Goal: Information Seeking & Learning: Learn about a topic

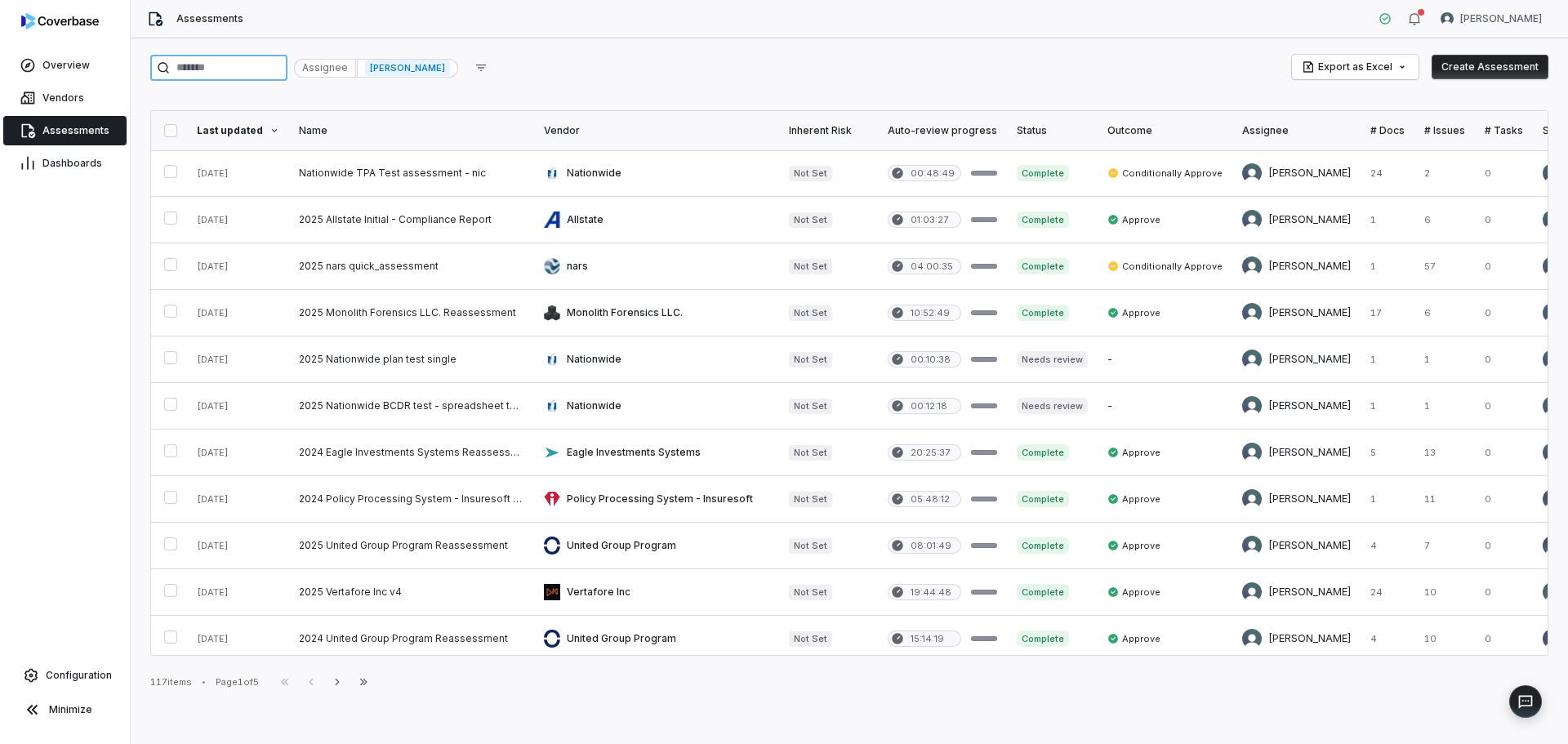
click at [278, 65] on input "search" at bounding box center [218, 68] width 137 height 26
click at [450, 74] on span "[PERSON_NAME]" at bounding box center [407, 68] width 85 height 16
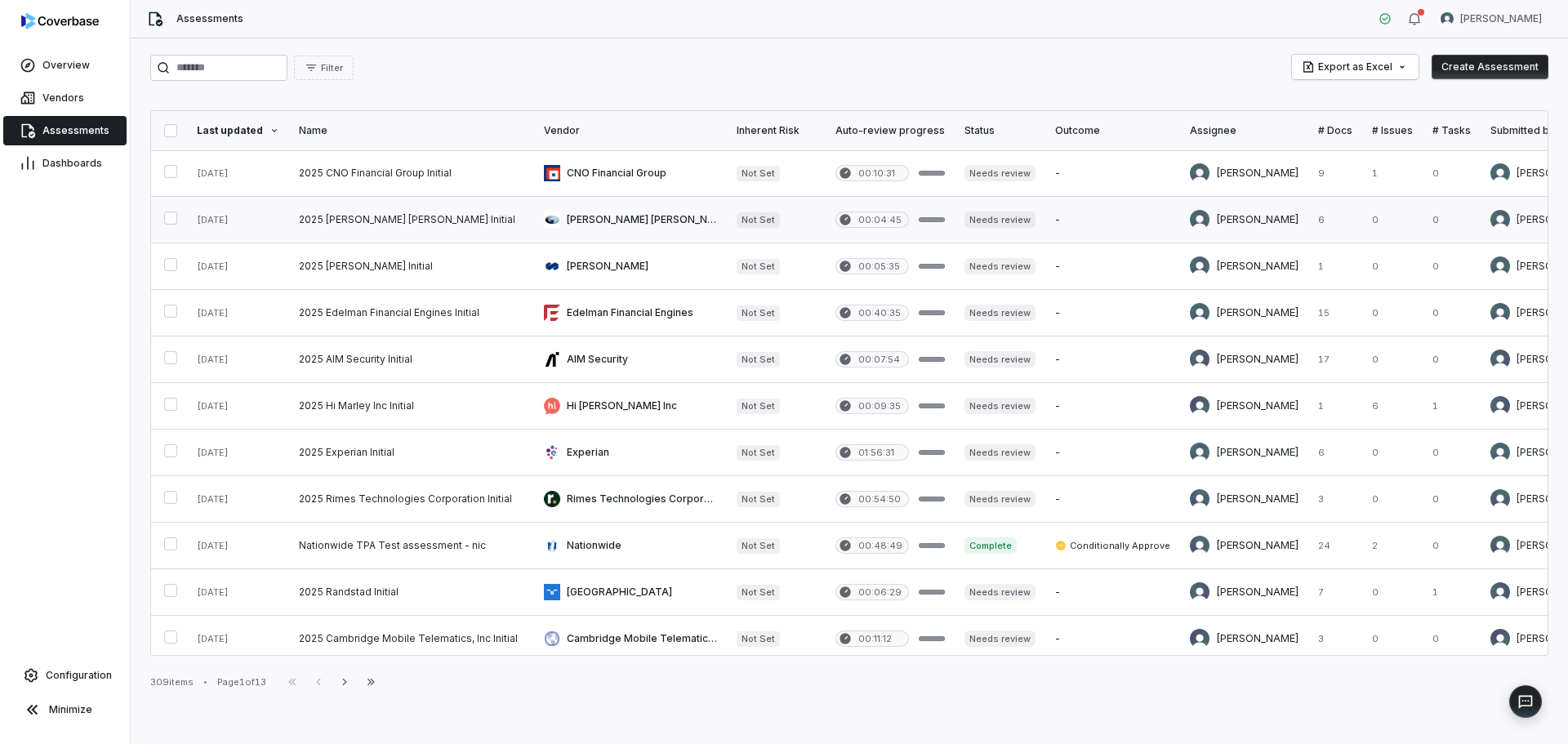
click at [467, 217] on link at bounding box center [411, 219] width 245 height 46
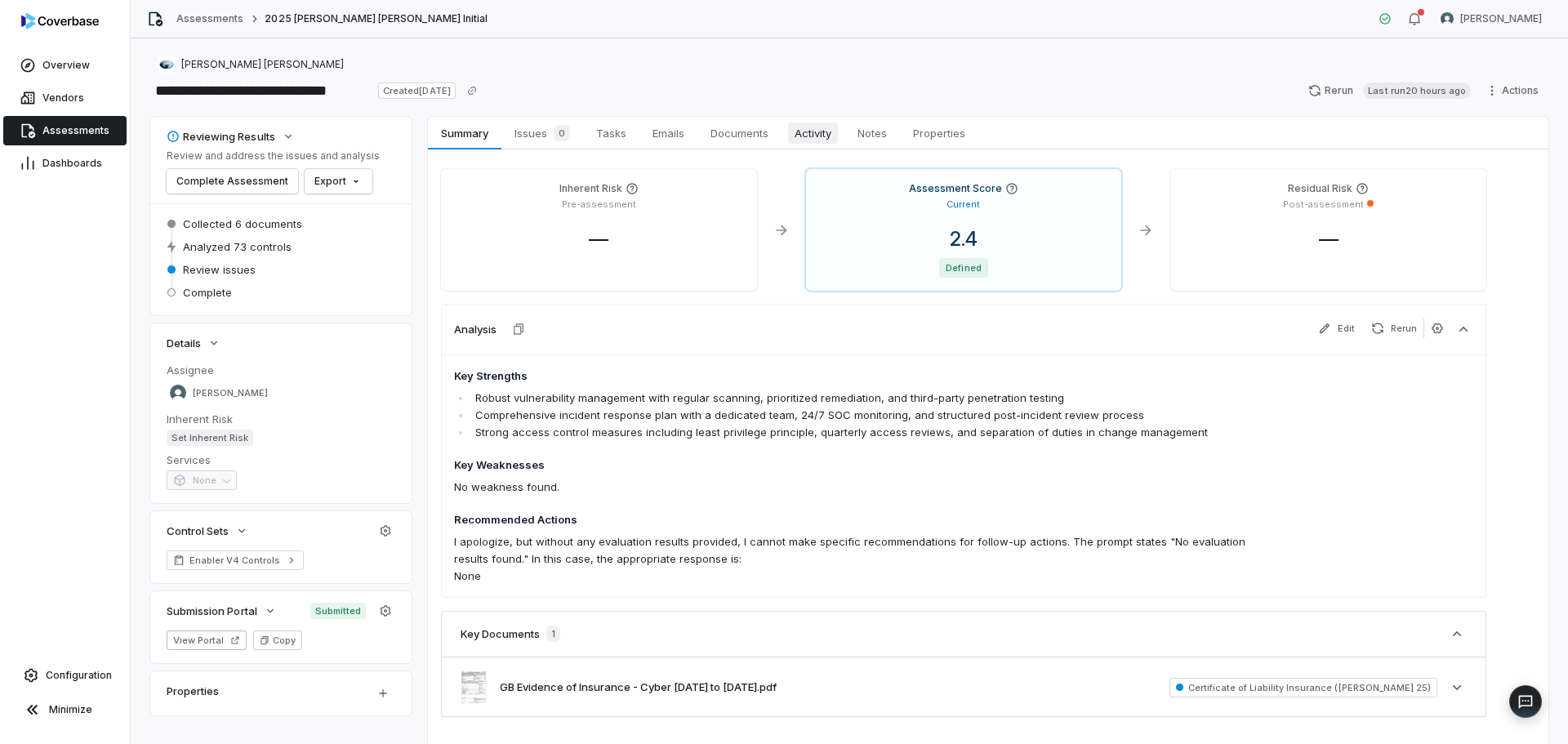
click at [831, 132] on span "Activity" at bounding box center [813, 133] width 49 height 22
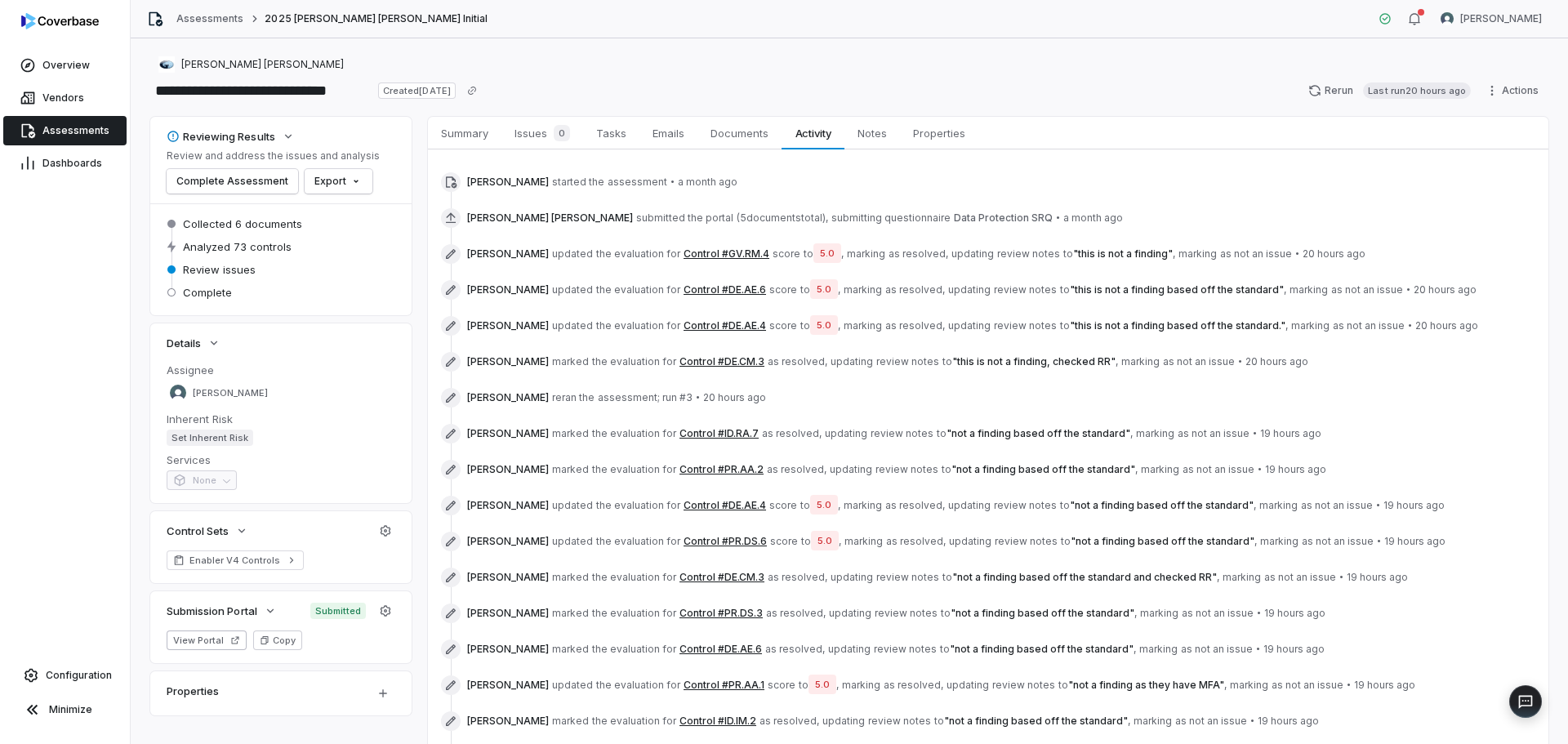
click at [730, 252] on button "Control #GV.RM.4" at bounding box center [726, 254] width 86 height 13
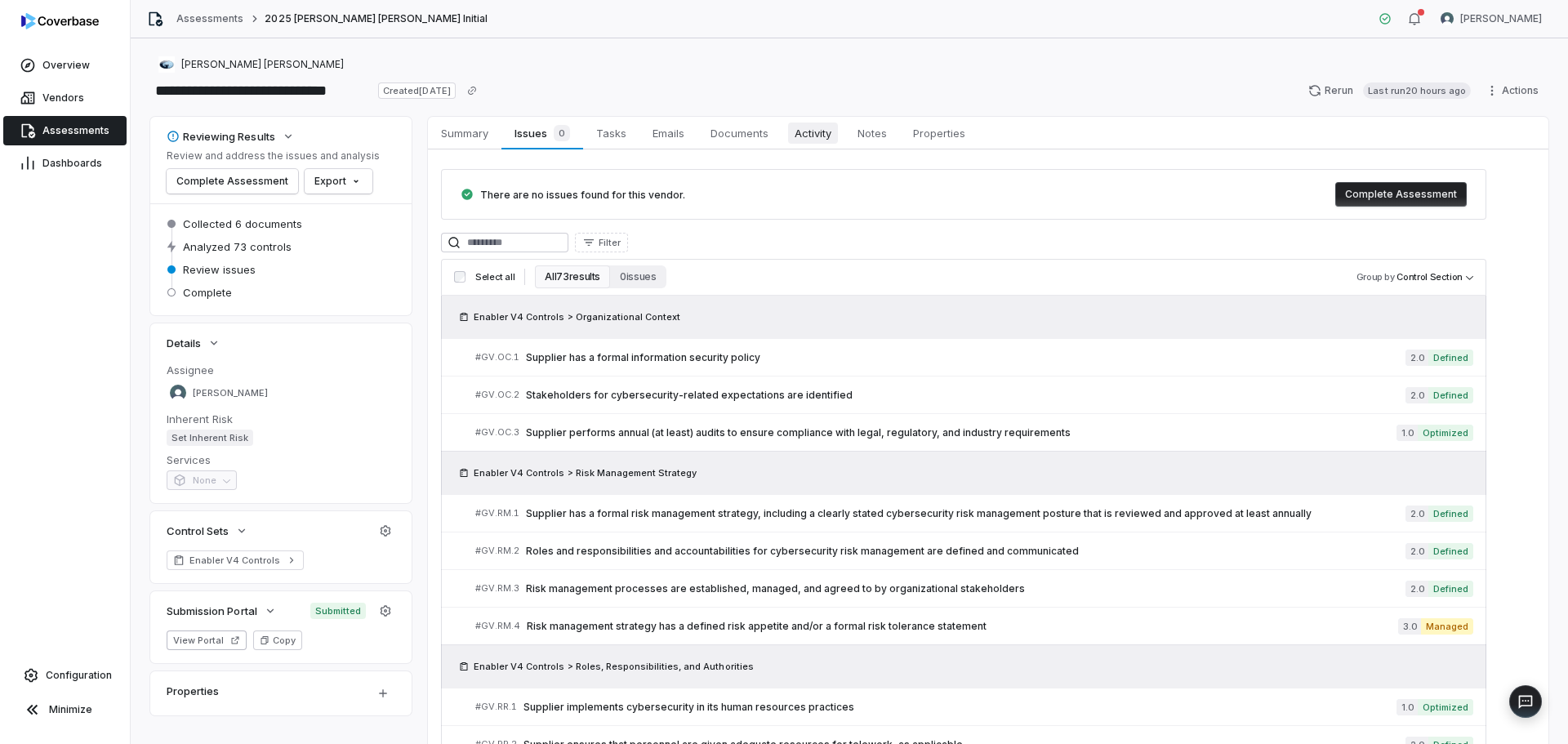
click at [807, 139] on span "Activity" at bounding box center [813, 133] width 49 height 22
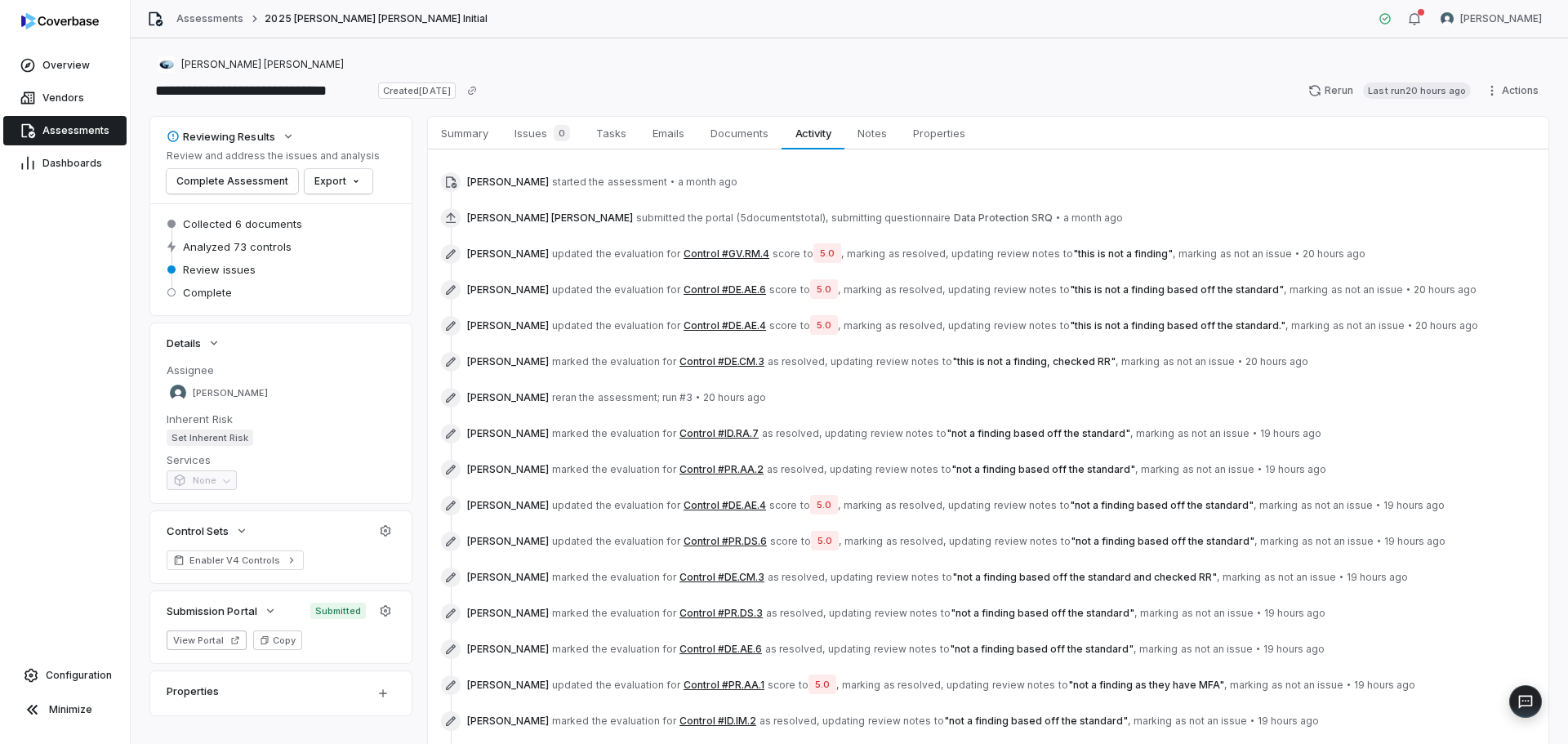
click at [718, 259] on button "Control #GV.RM.4" at bounding box center [726, 254] width 86 height 13
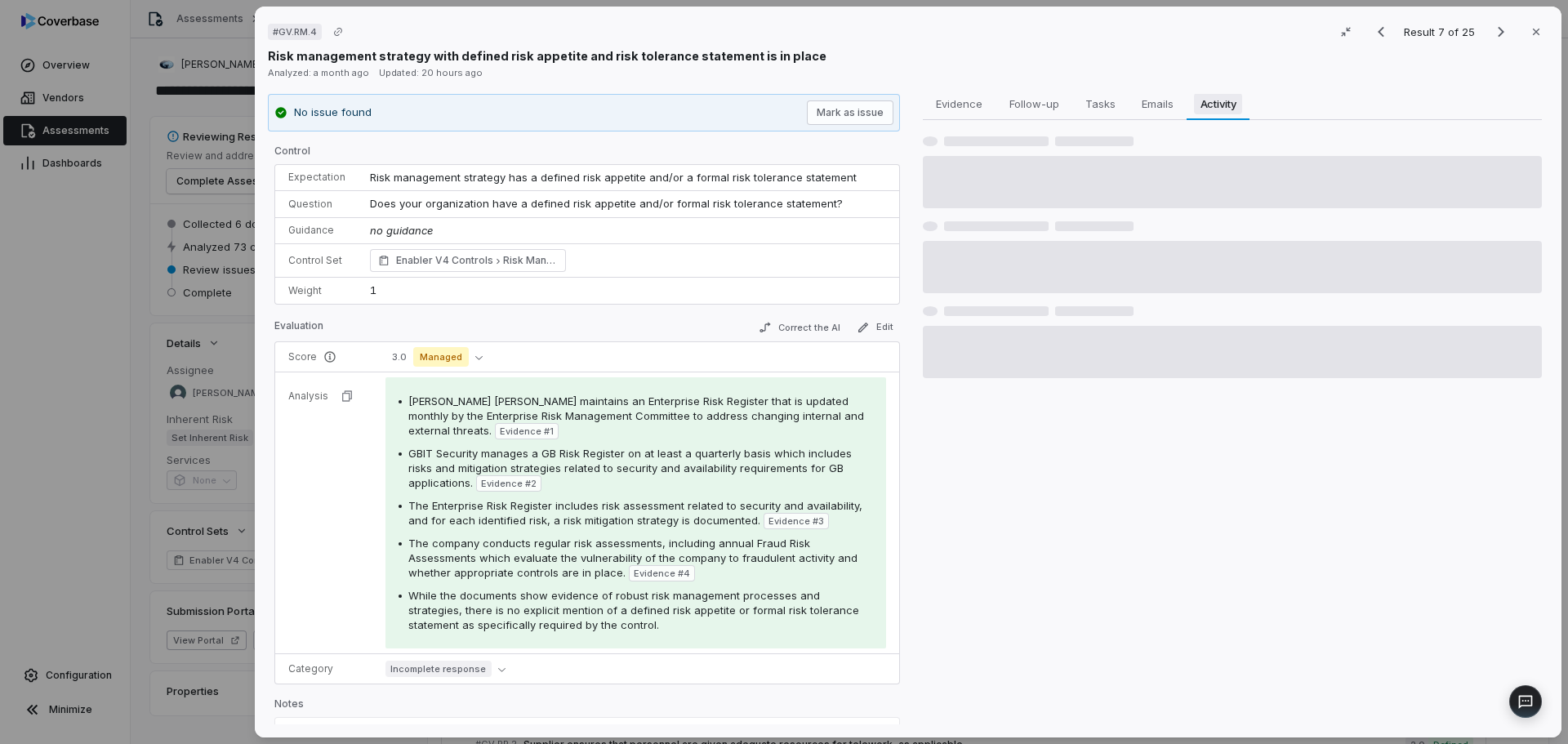
click at [1192, 115] on button "Activity Activity" at bounding box center [1217, 104] width 63 height 33
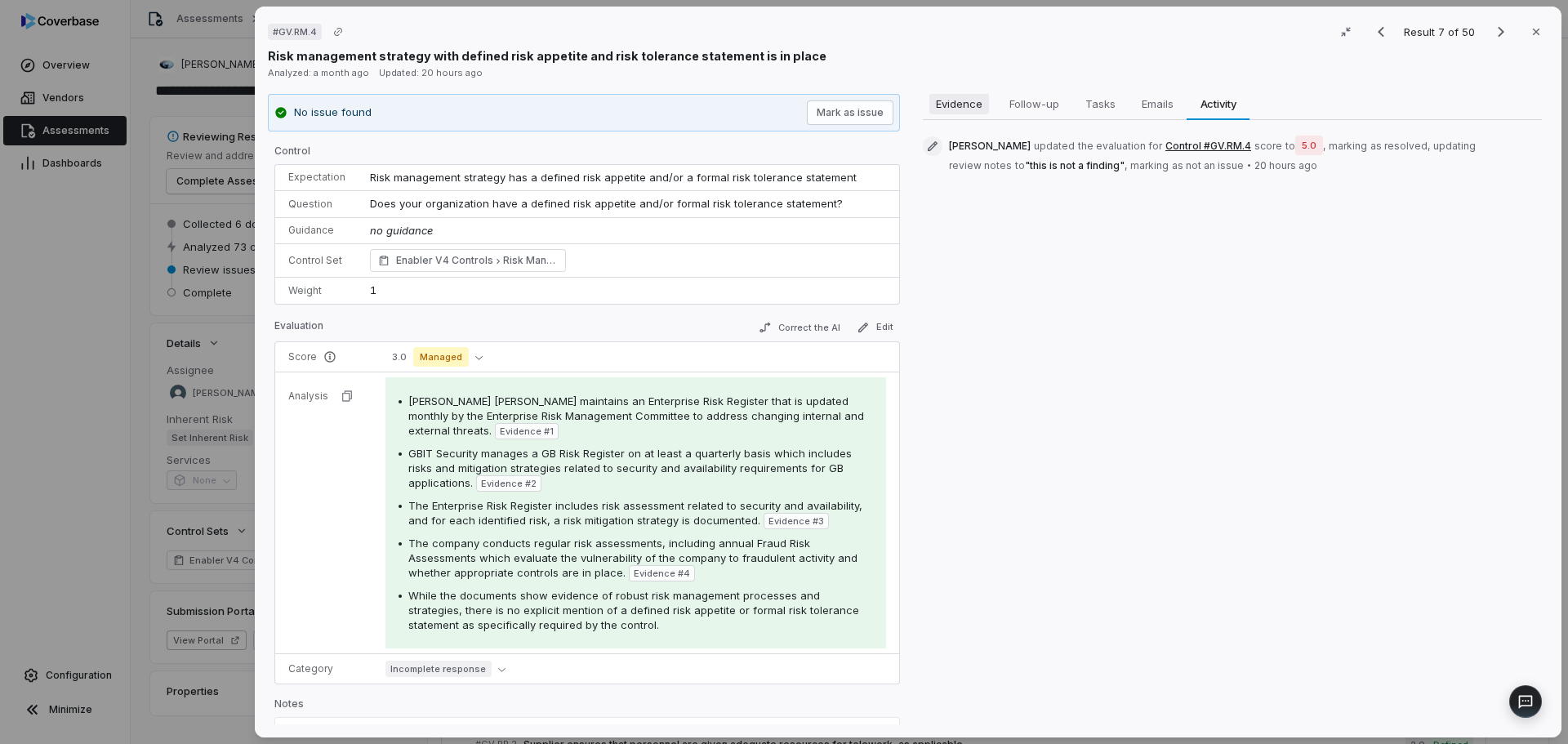
click at [979, 107] on span "Evidence" at bounding box center [959, 103] width 60 height 22
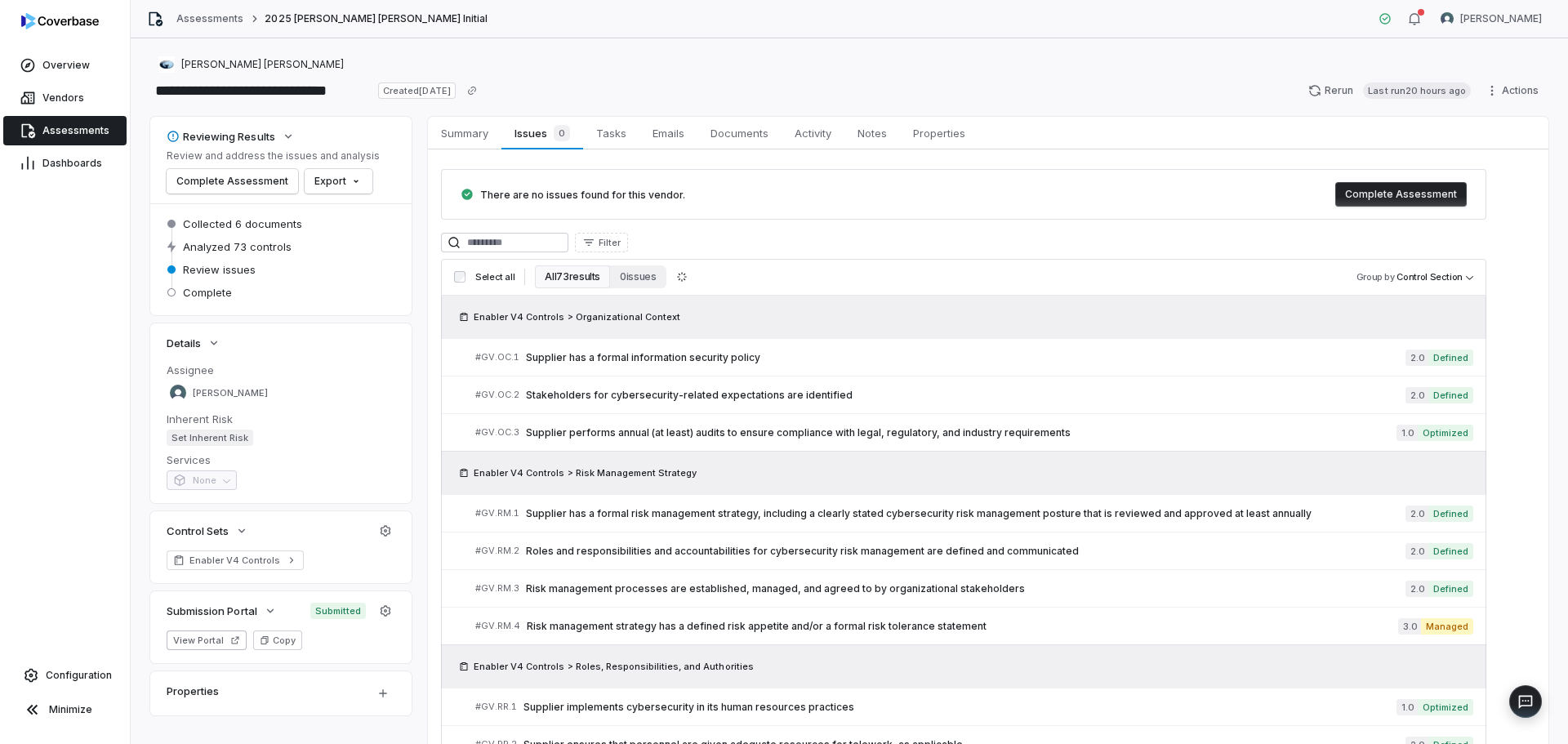
click at [77, 126] on span "Assessments" at bounding box center [75, 130] width 67 height 13
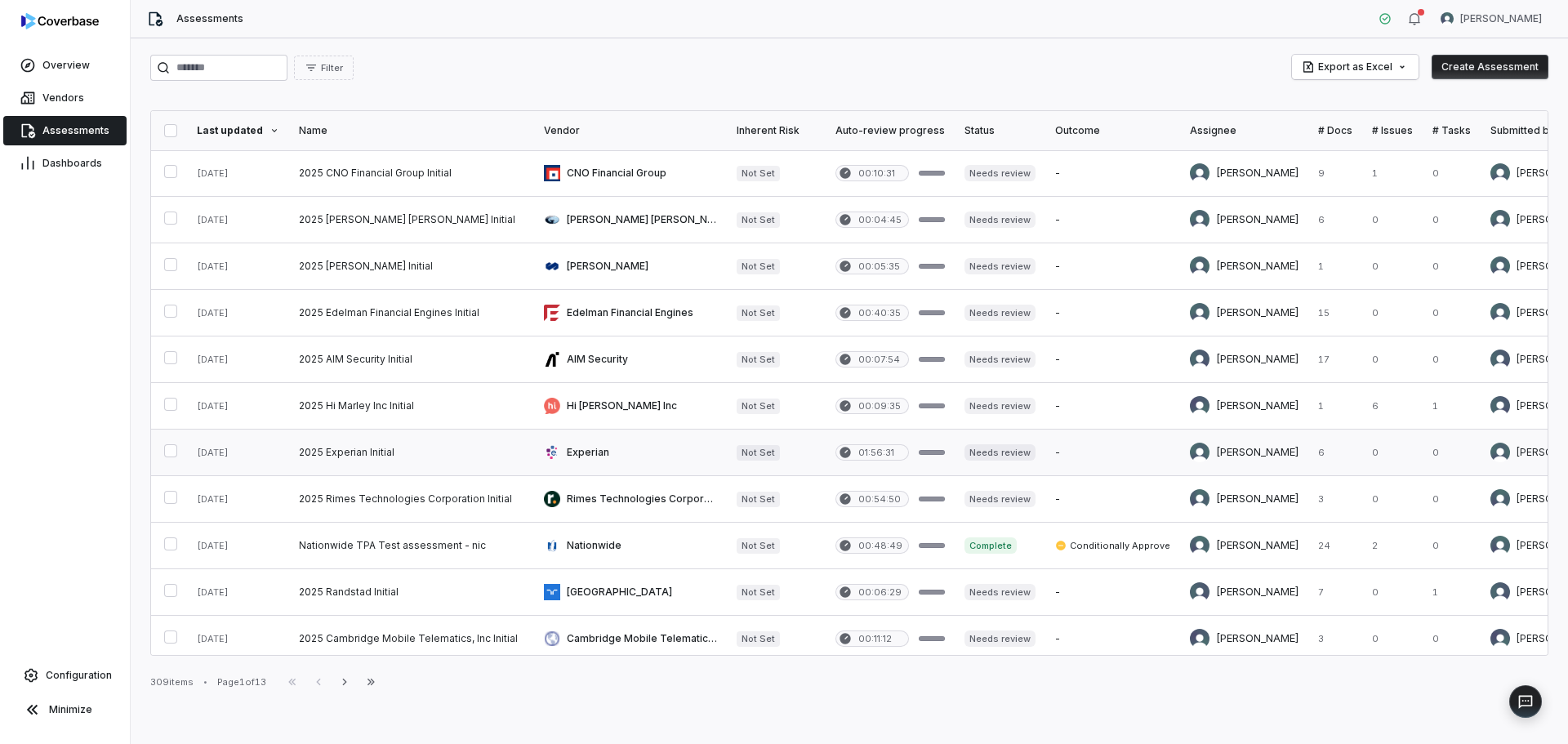
click at [464, 463] on link at bounding box center [411, 452] width 245 height 46
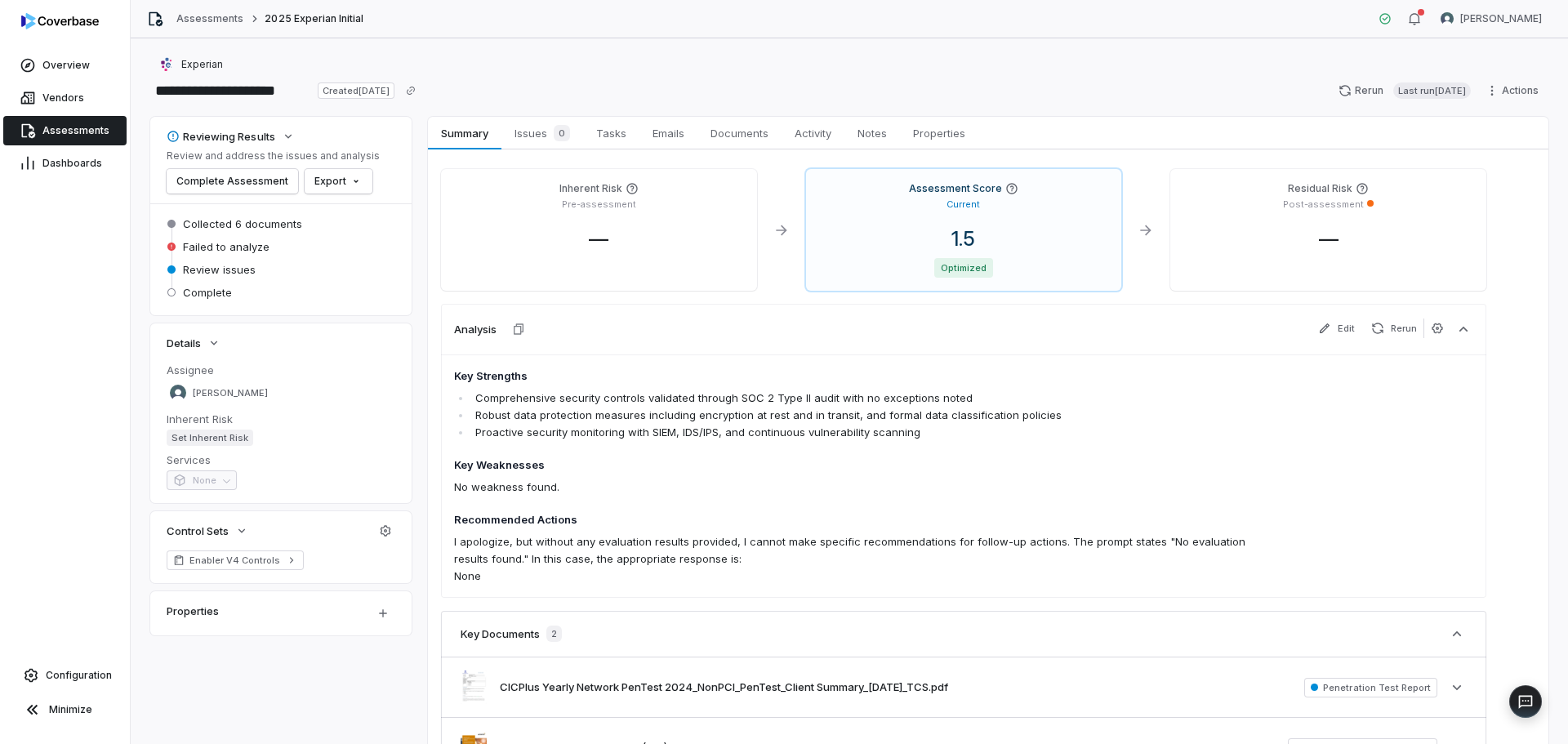
drag, startPoint x: 812, startPoint y: 137, endPoint x: 807, endPoint y: 166, distance: 29.4
click at [812, 137] on span "Activity" at bounding box center [813, 133] width 49 height 22
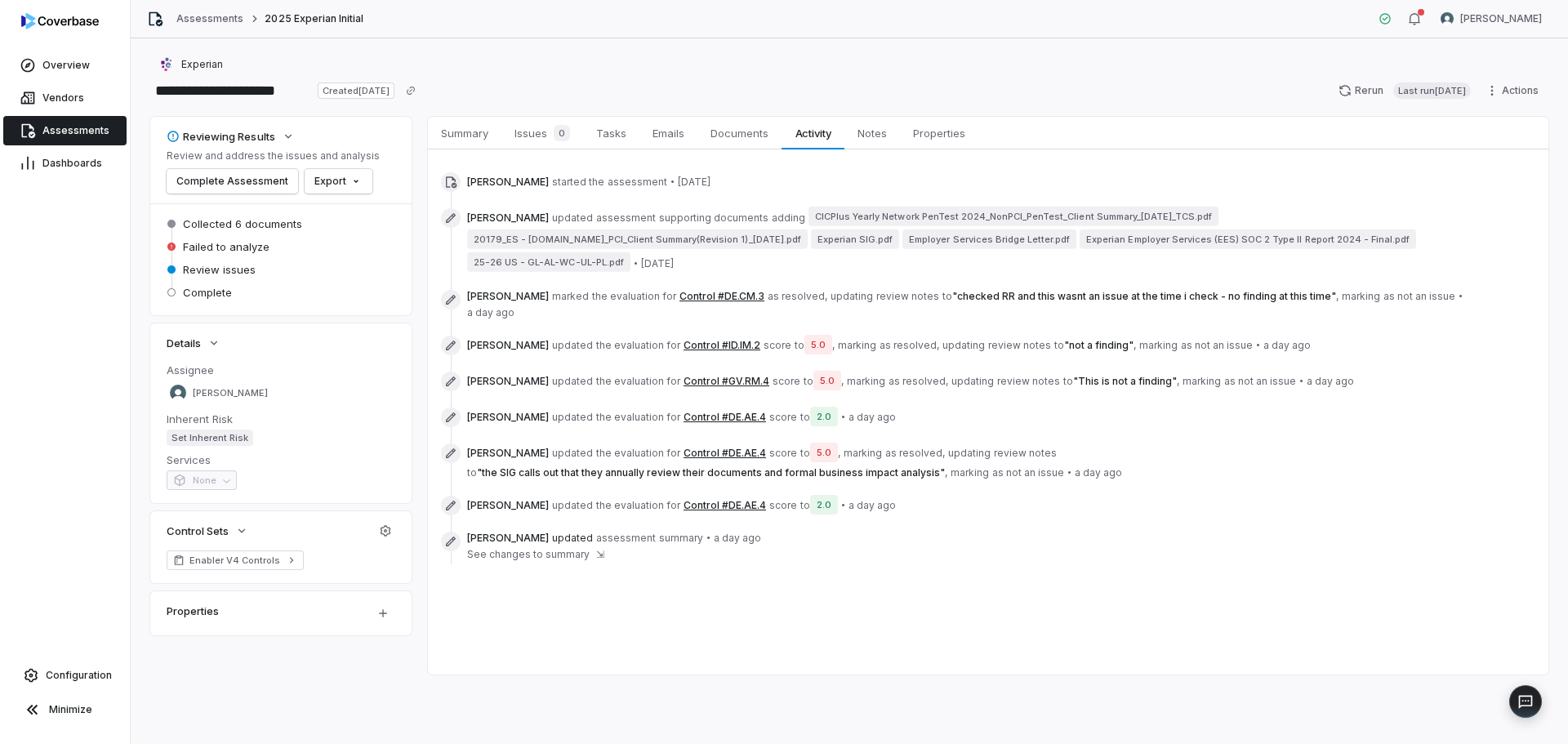
click at [734, 411] on button "Control #DE.AE.4" at bounding box center [724, 417] width 82 height 13
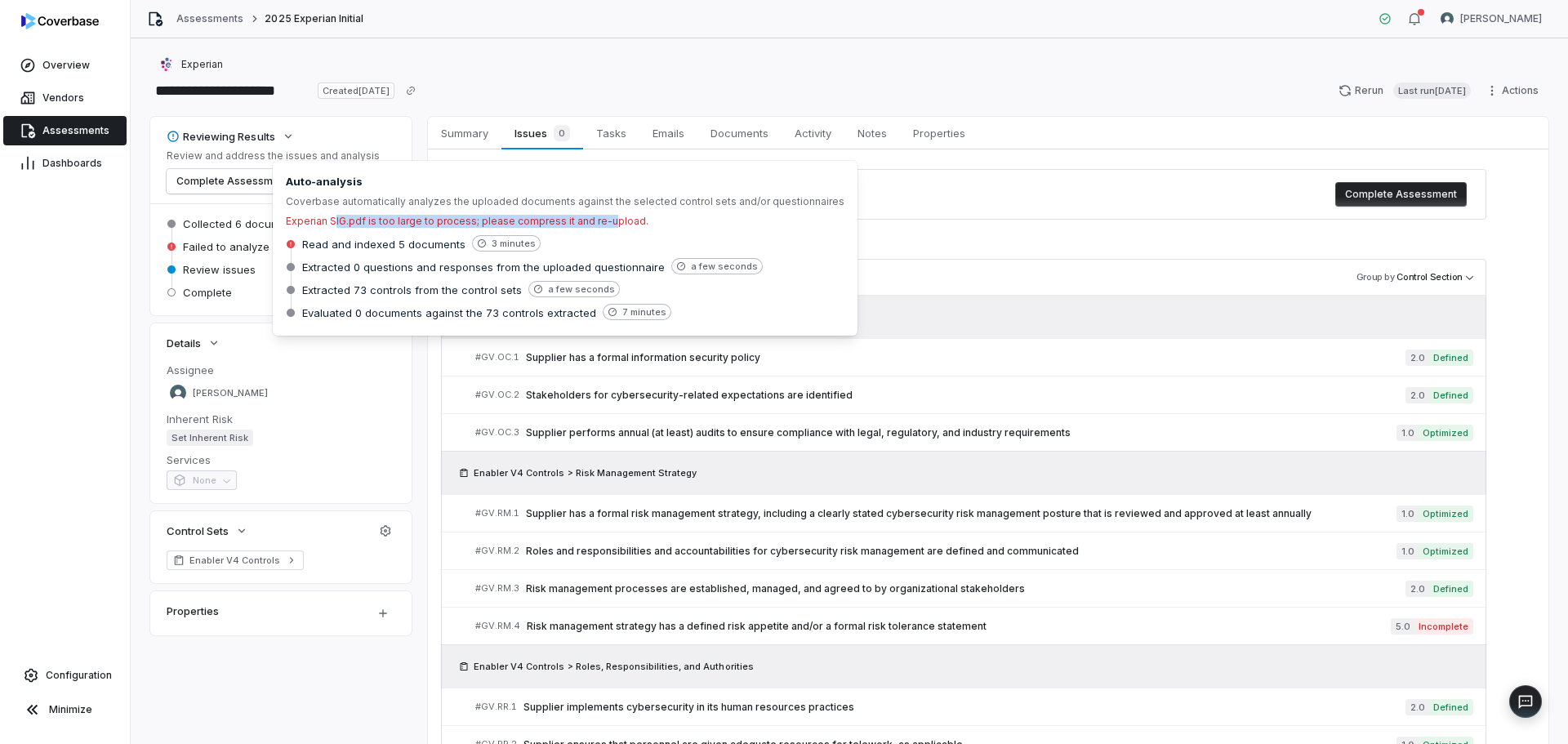
drag, startPoint x: 334, startPoint y: 222, endPoint x: 604, endPoint y: 218, distance: 270.0
click at [604, 218] on div "Experian SIG.pdf is too large to process; please compress it and re-upload." at bounding box center [498, 221] width 424 height 13
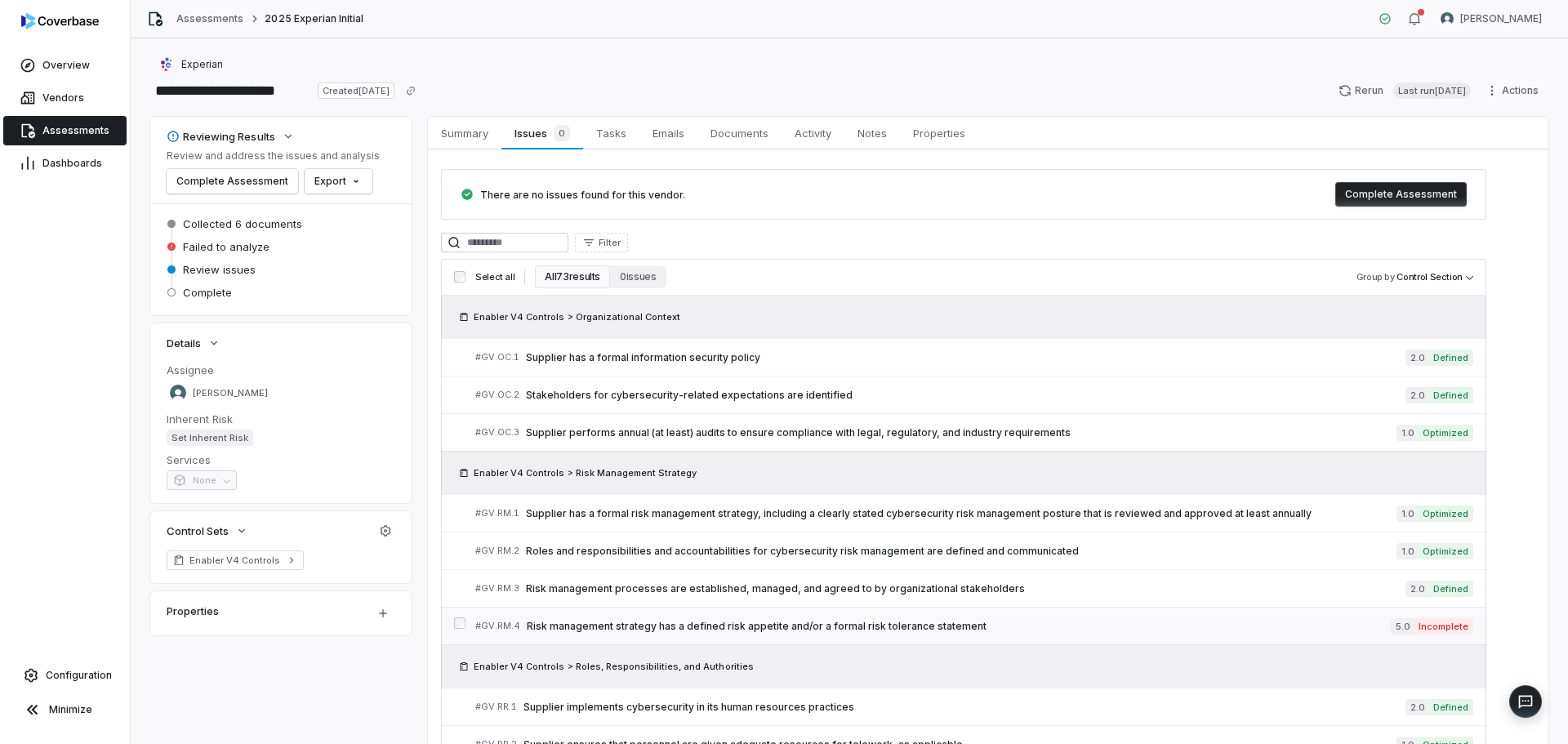
click at [858, 629] on span "Risk management strategy has a defined risk appetite and/or a formal risk toler…" at bounding box center [958, 625] width 864 height 13
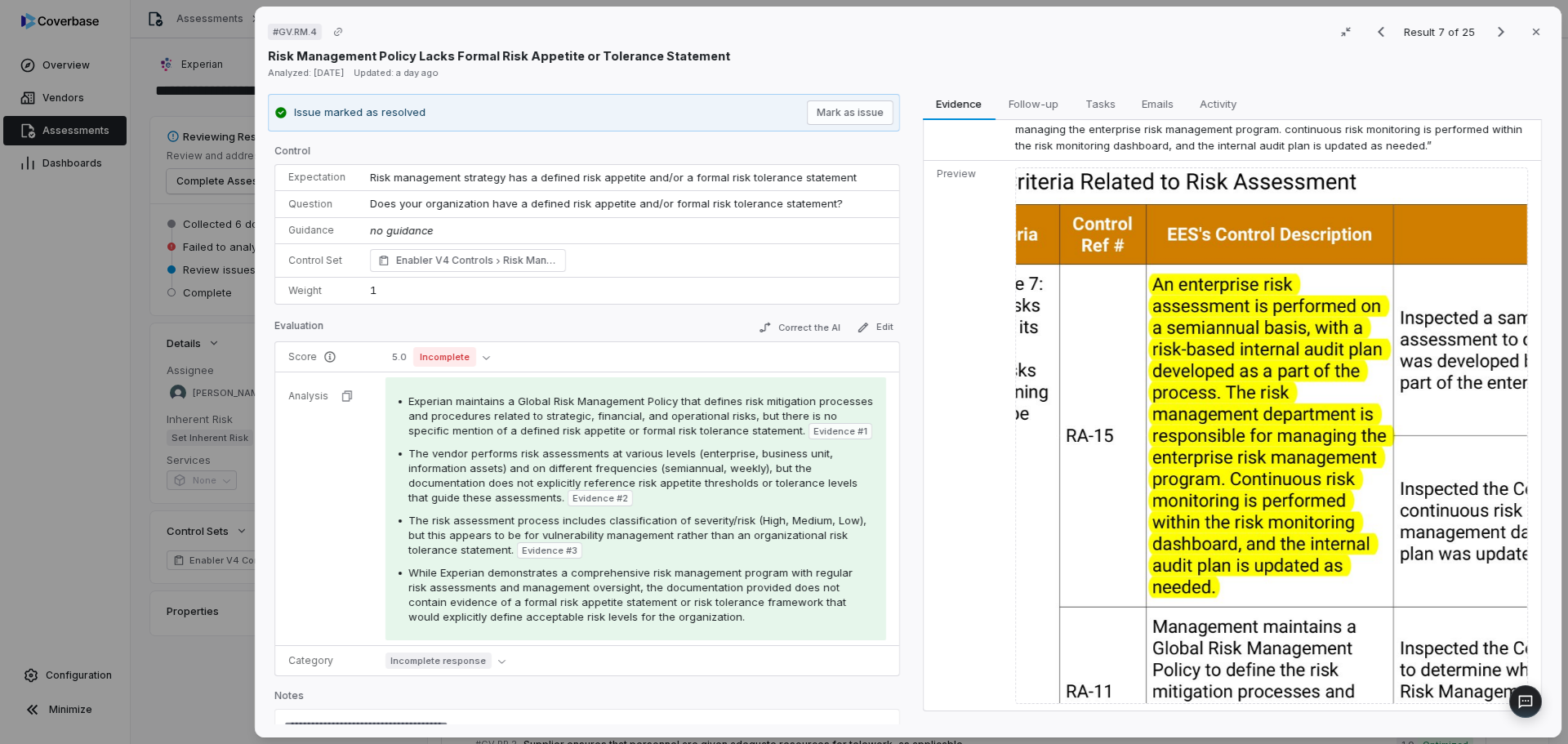
scroll to position [865, 0]
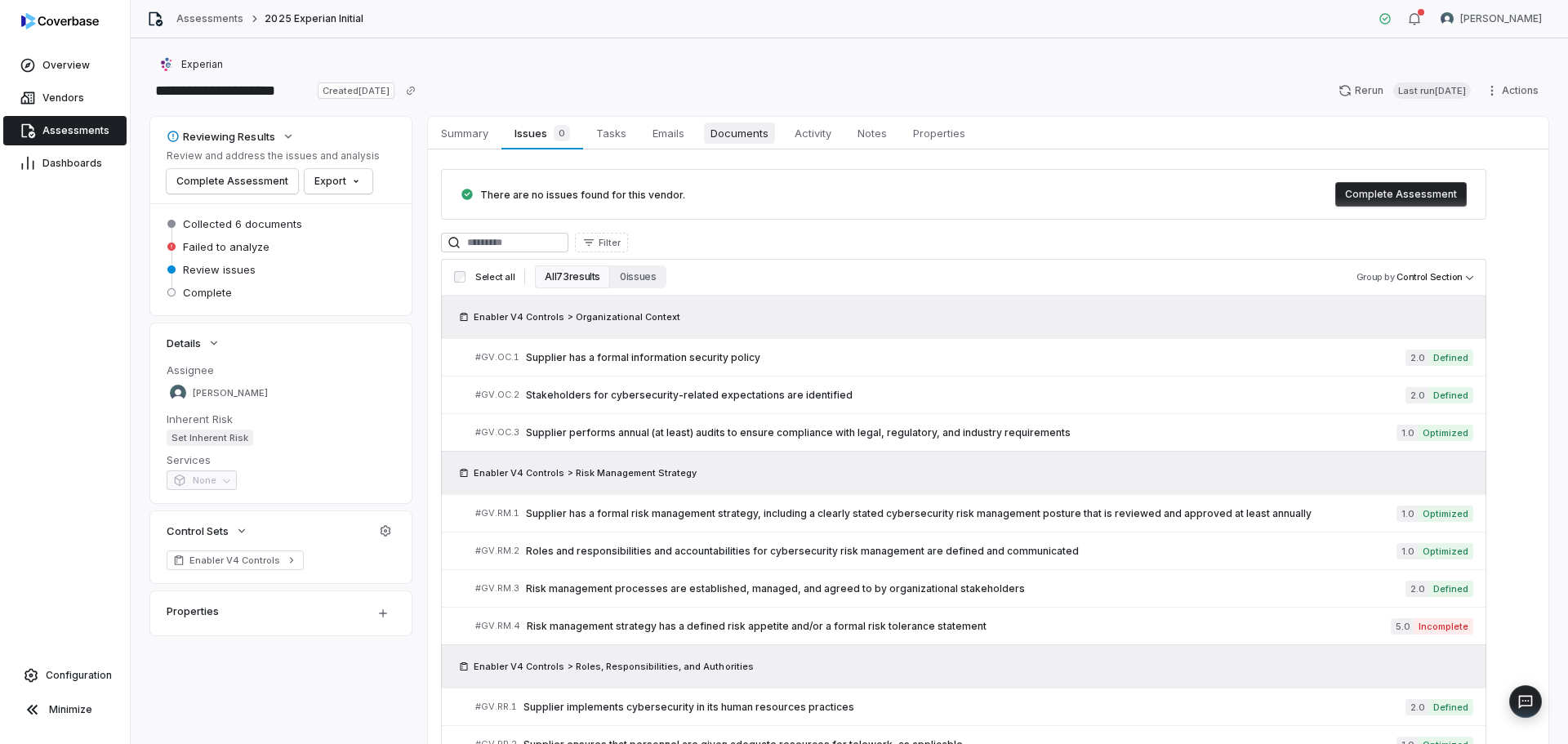
click at [764, 134] on span "Documents" at bounding box center [739, 133] width 71 height 22
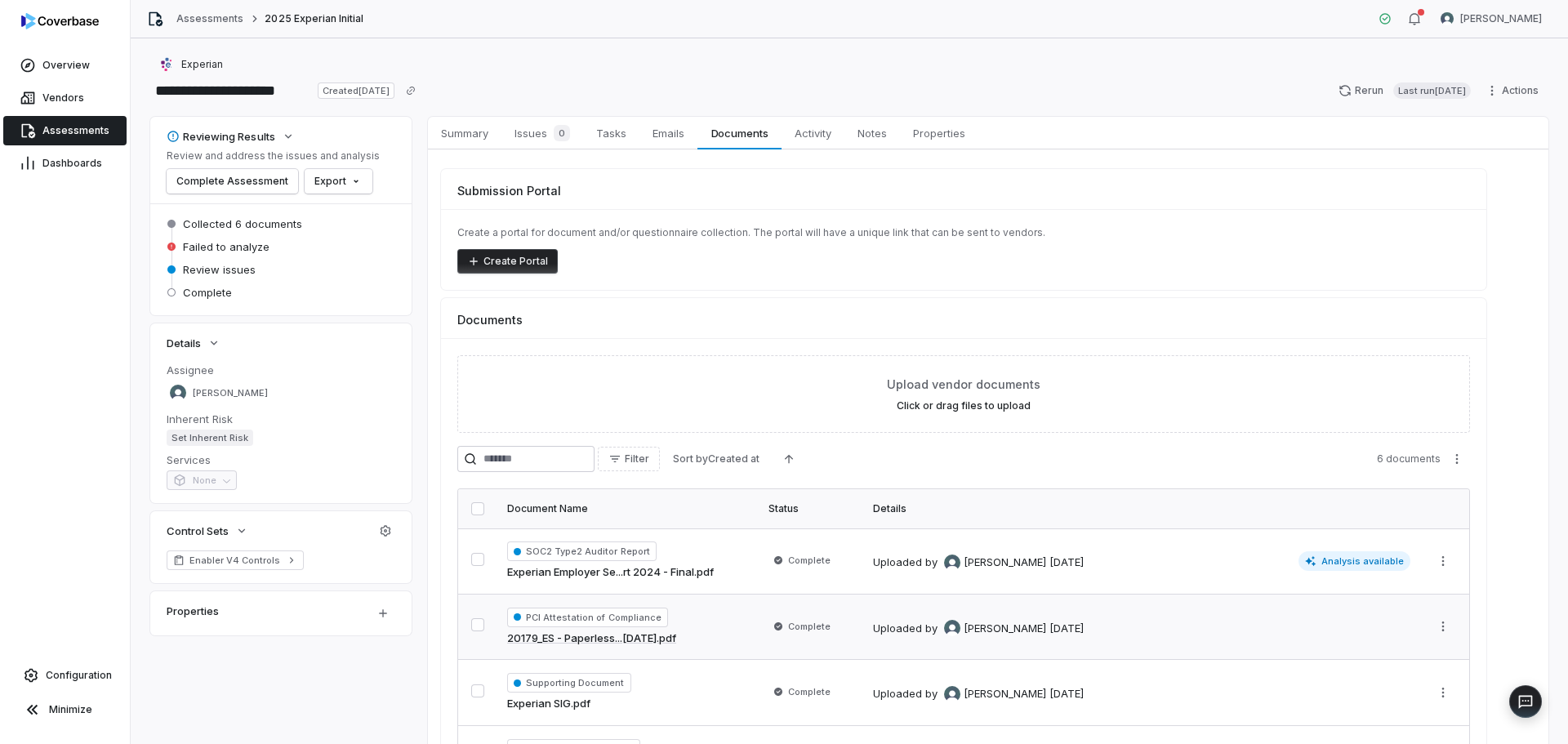
scroll to position [229, 0]
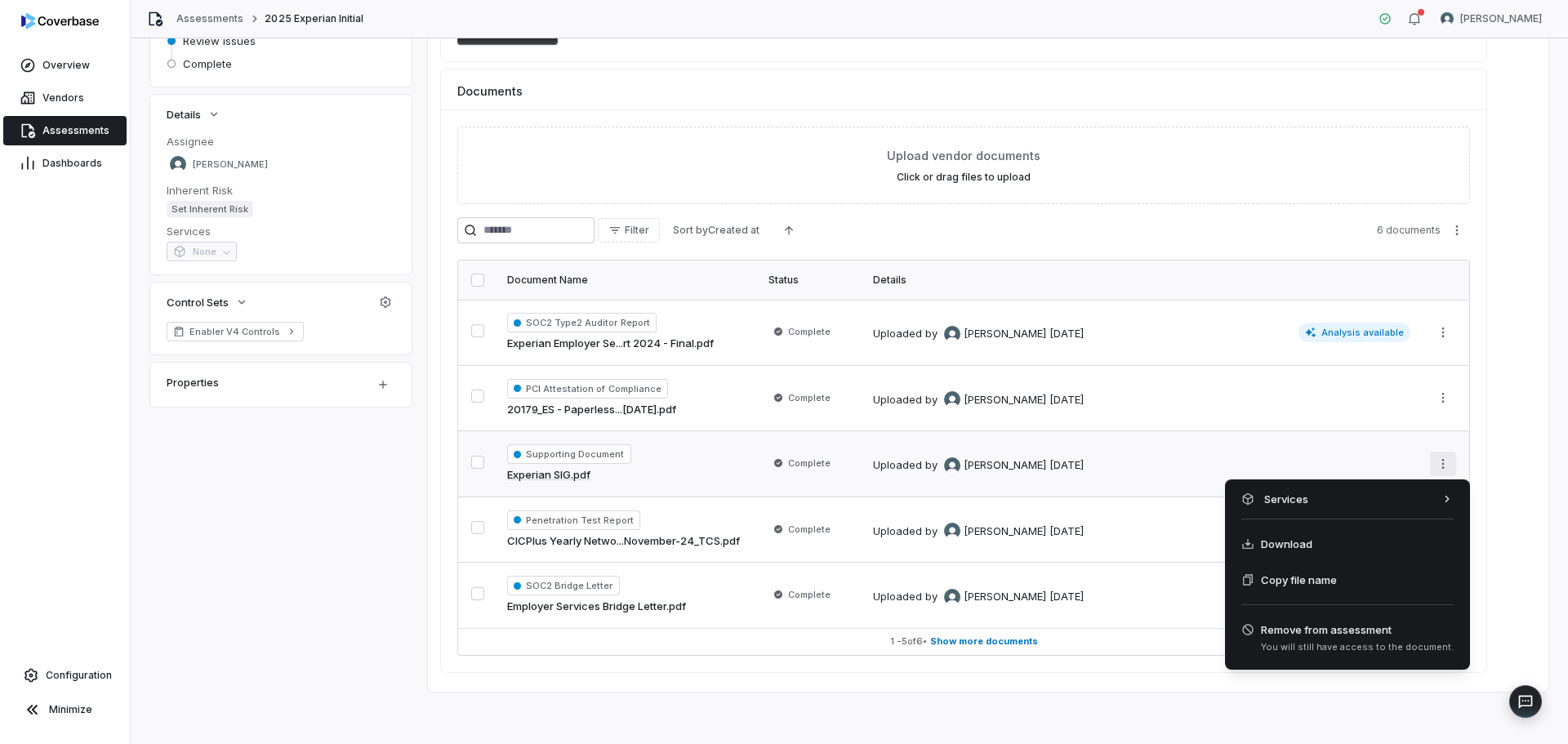
click at [1447, 465] on html "**********" at bounding box center [784, 372] width 1568 height 744
click at [417, 485] on html "**********" at bounding box center [784, 372] width 1568 height 744
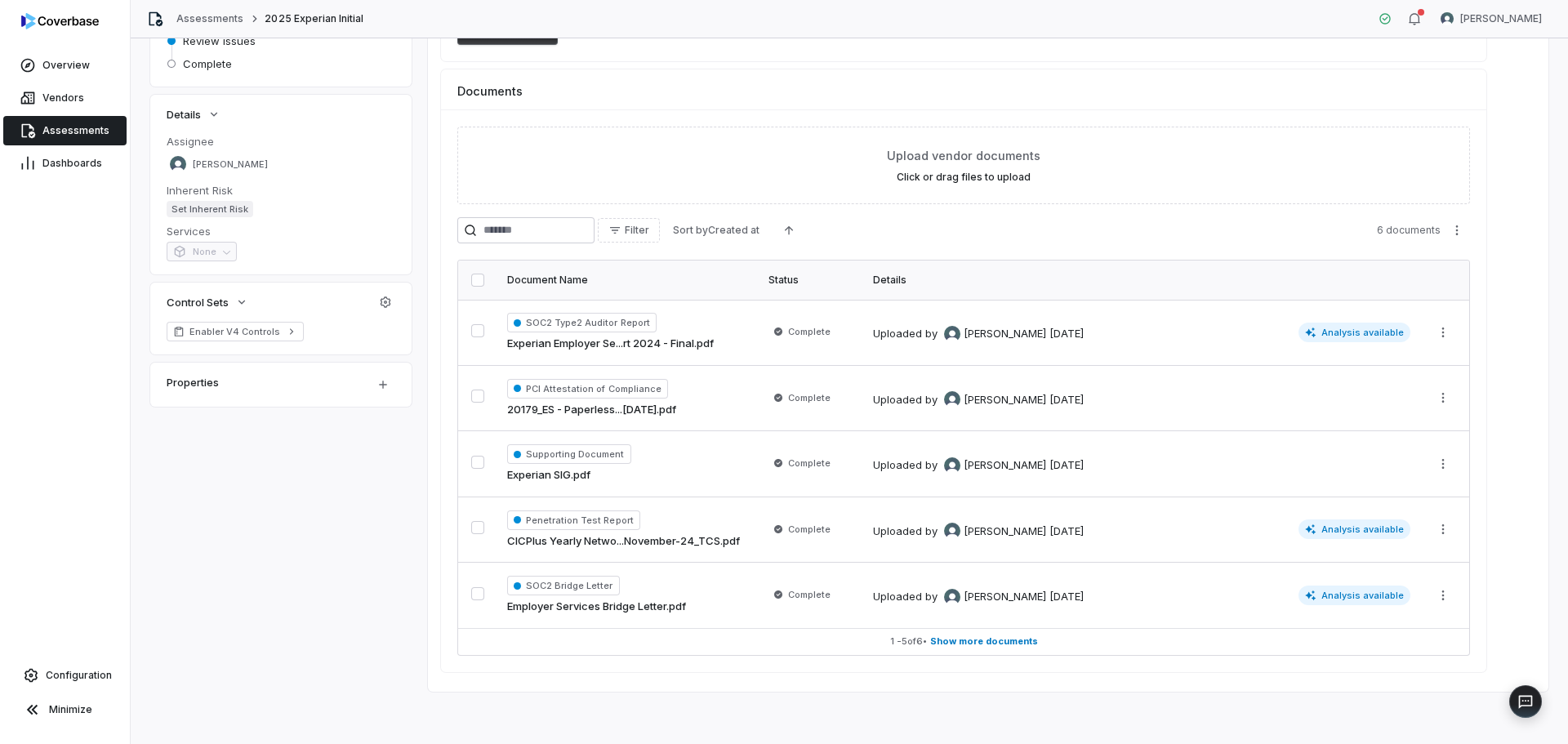
scroll to position [0, 0]
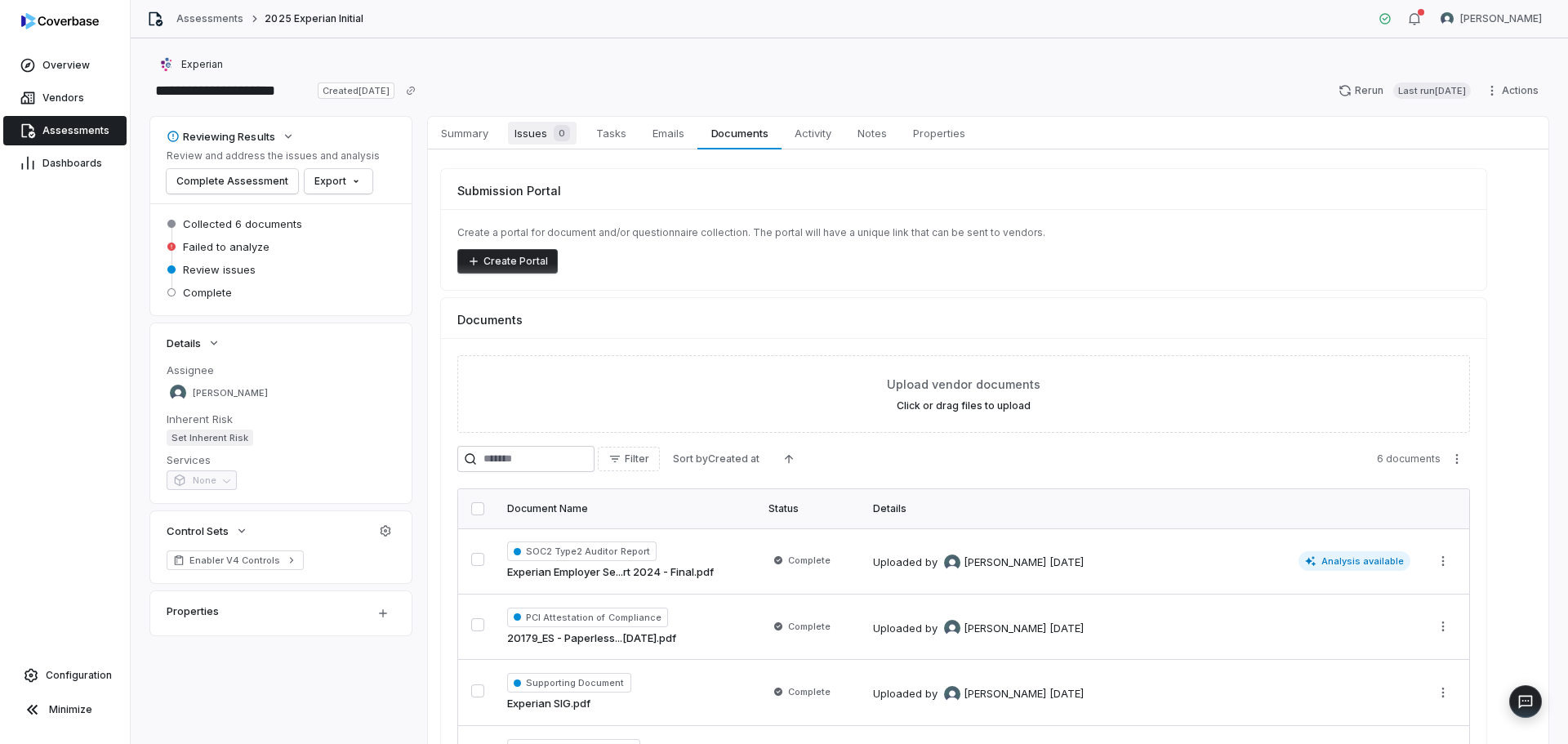
click at [529, 143] on span "Issues 0" at bounding box center [541, 133] width 68 height 23
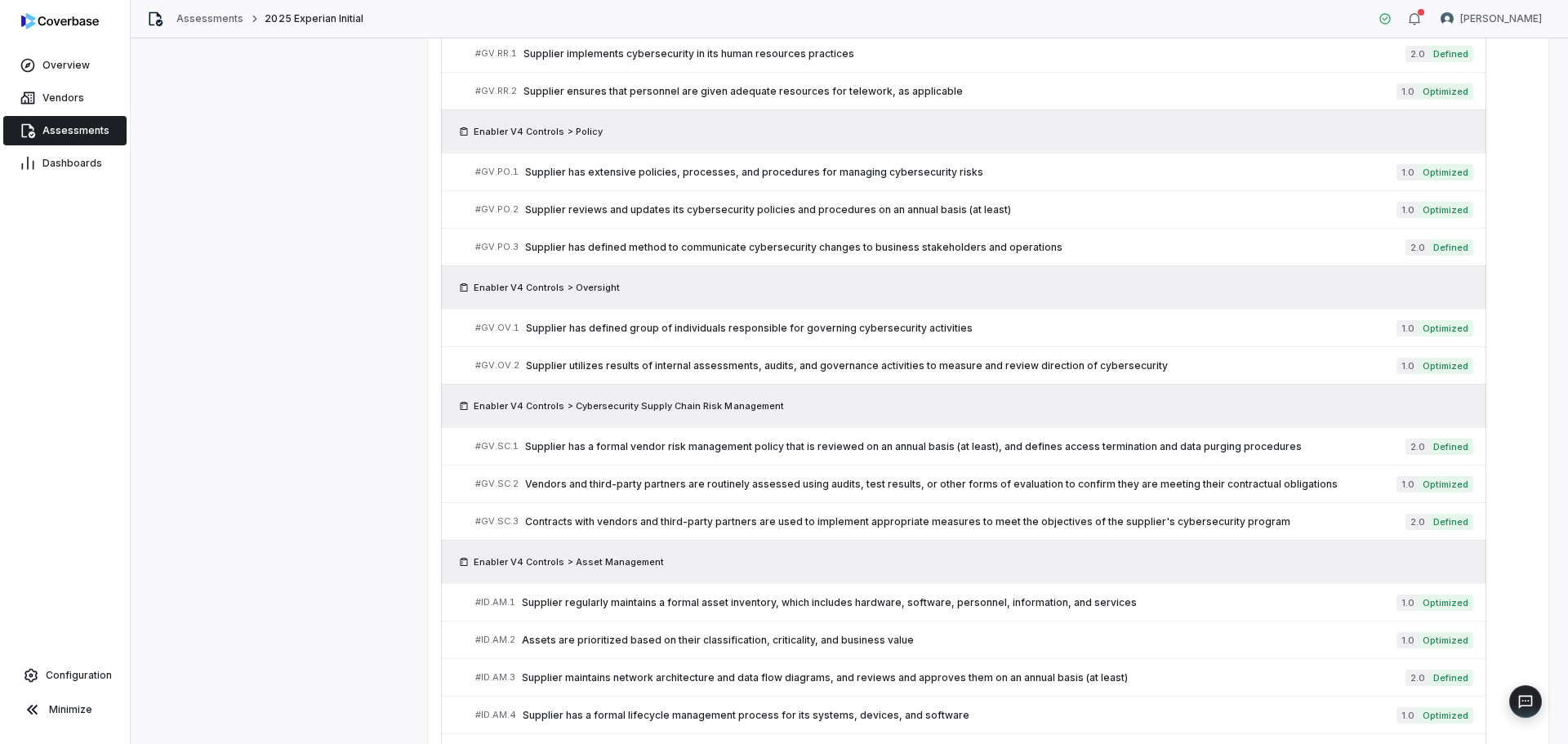
scroll to position [734, 0]
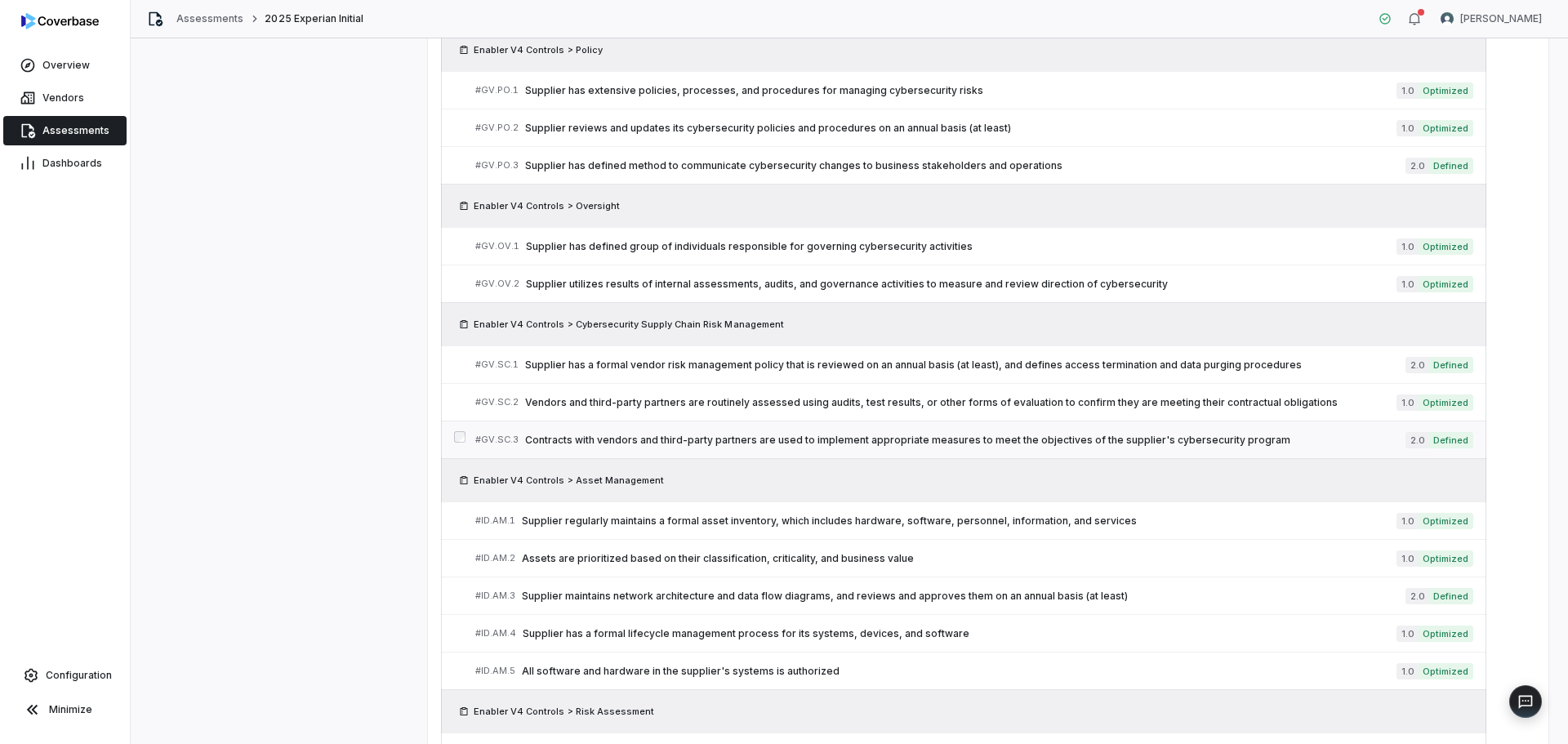
click at [795, 443] on span "Contracts with vendors and third-party partners are used to implement appropria…" at bounding box center [965, 439] width 880 height 13
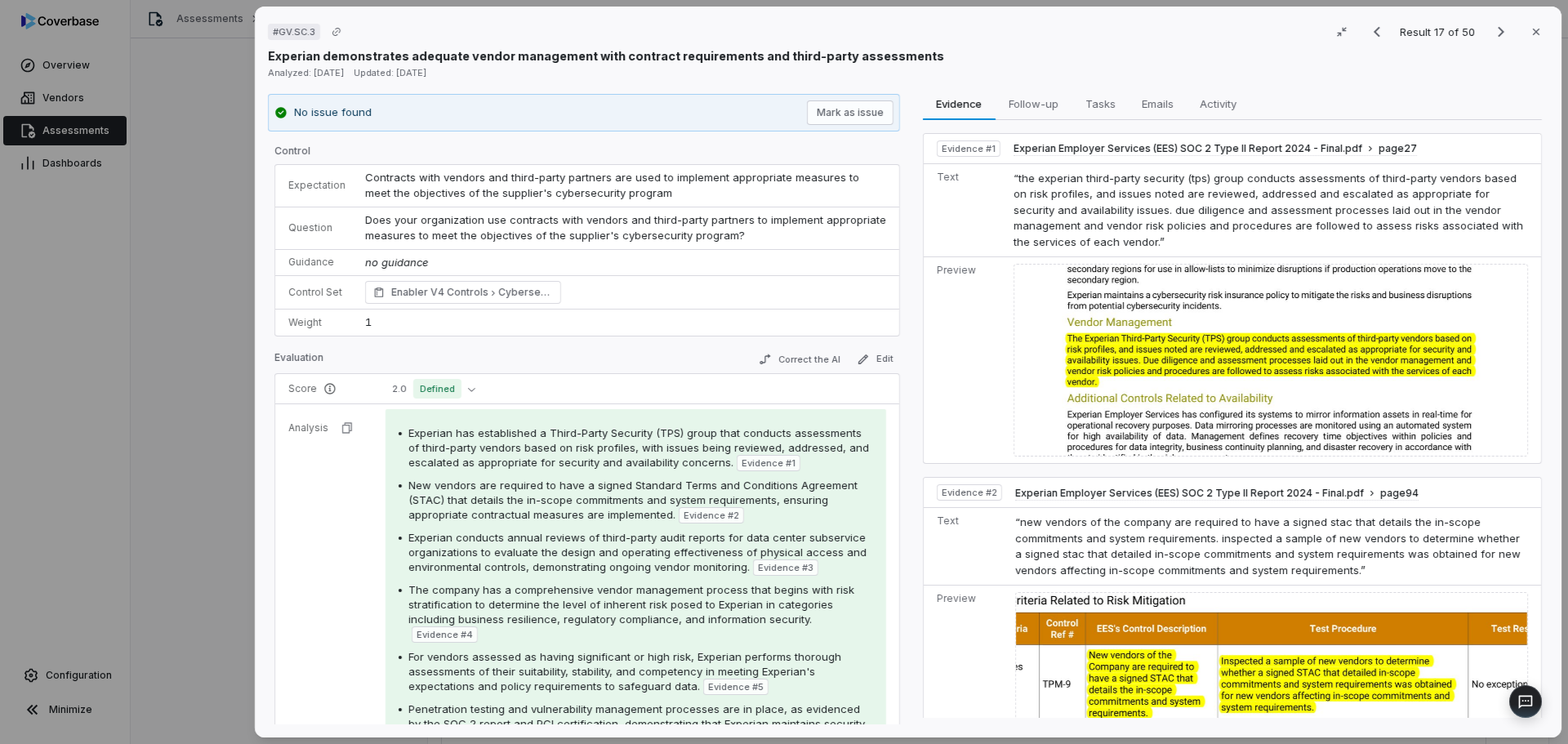
scroll to position [572, 0]
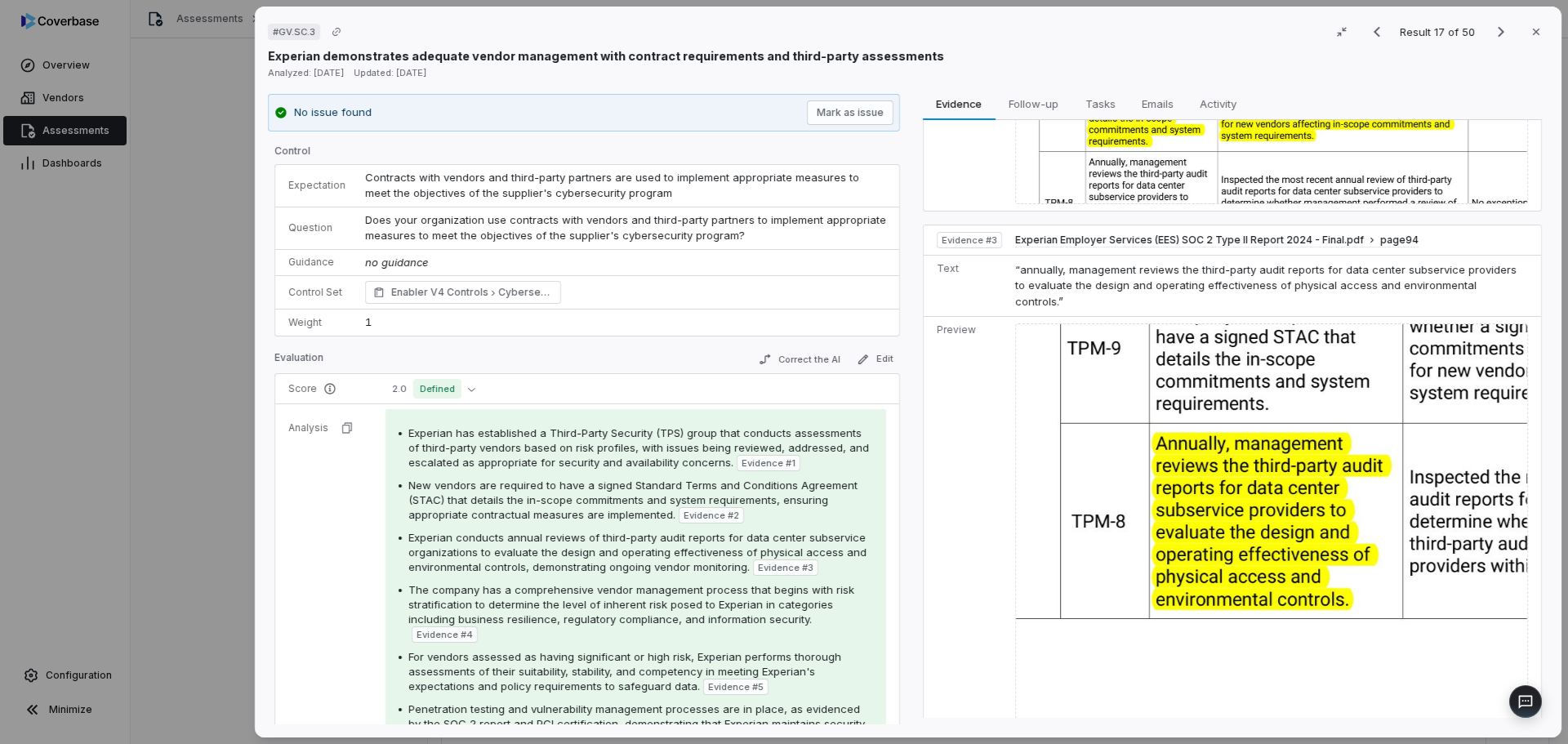
drag, startPoint x: 133, startPoint y: 539, endPoint x: 161, endPoint y: 534, distance: 28.4
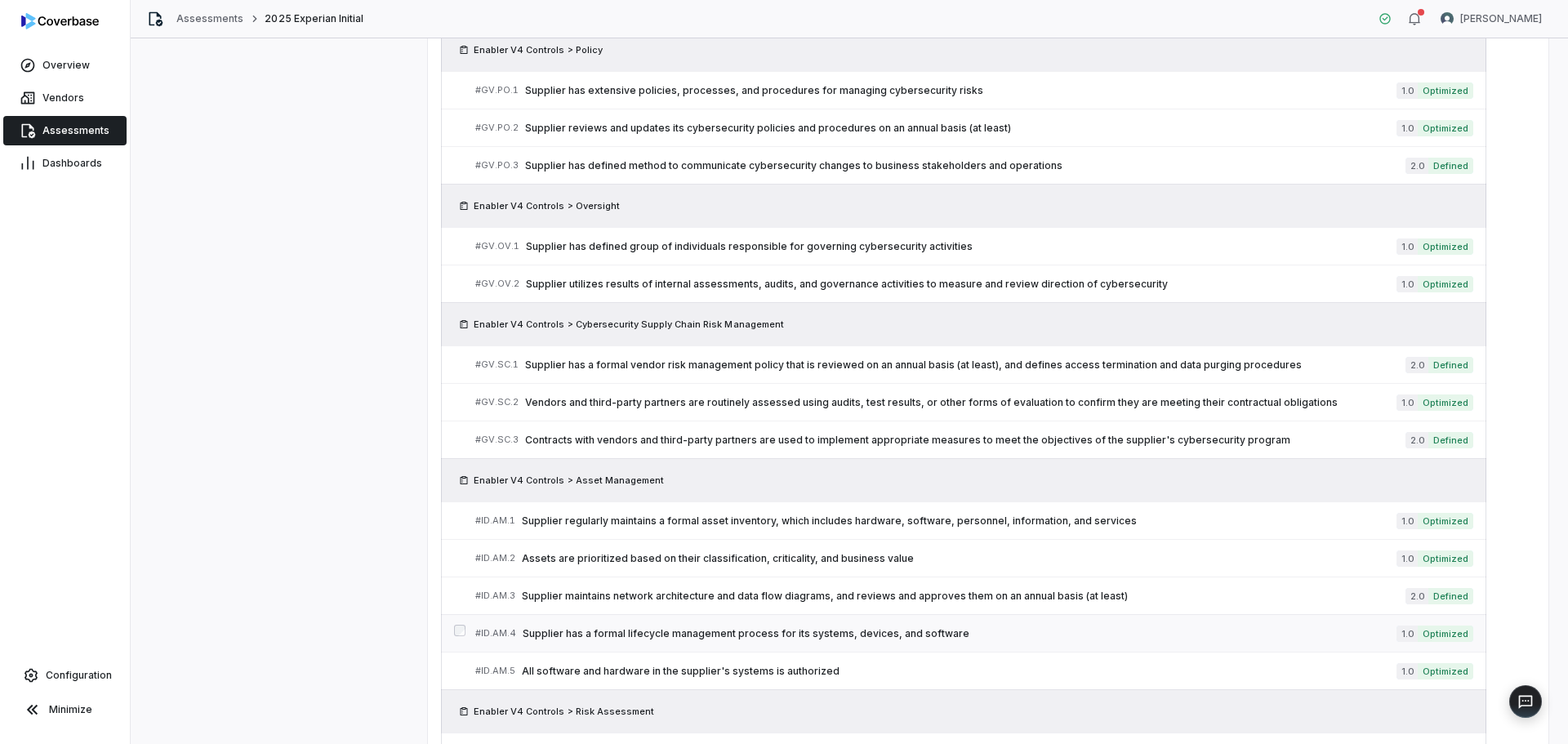
click at [744, 618] on link "# ID.AM.4 Supplier has a formal lifecycle management process for its systems, d…" at bounding box center [975, 633] width 998 height 36
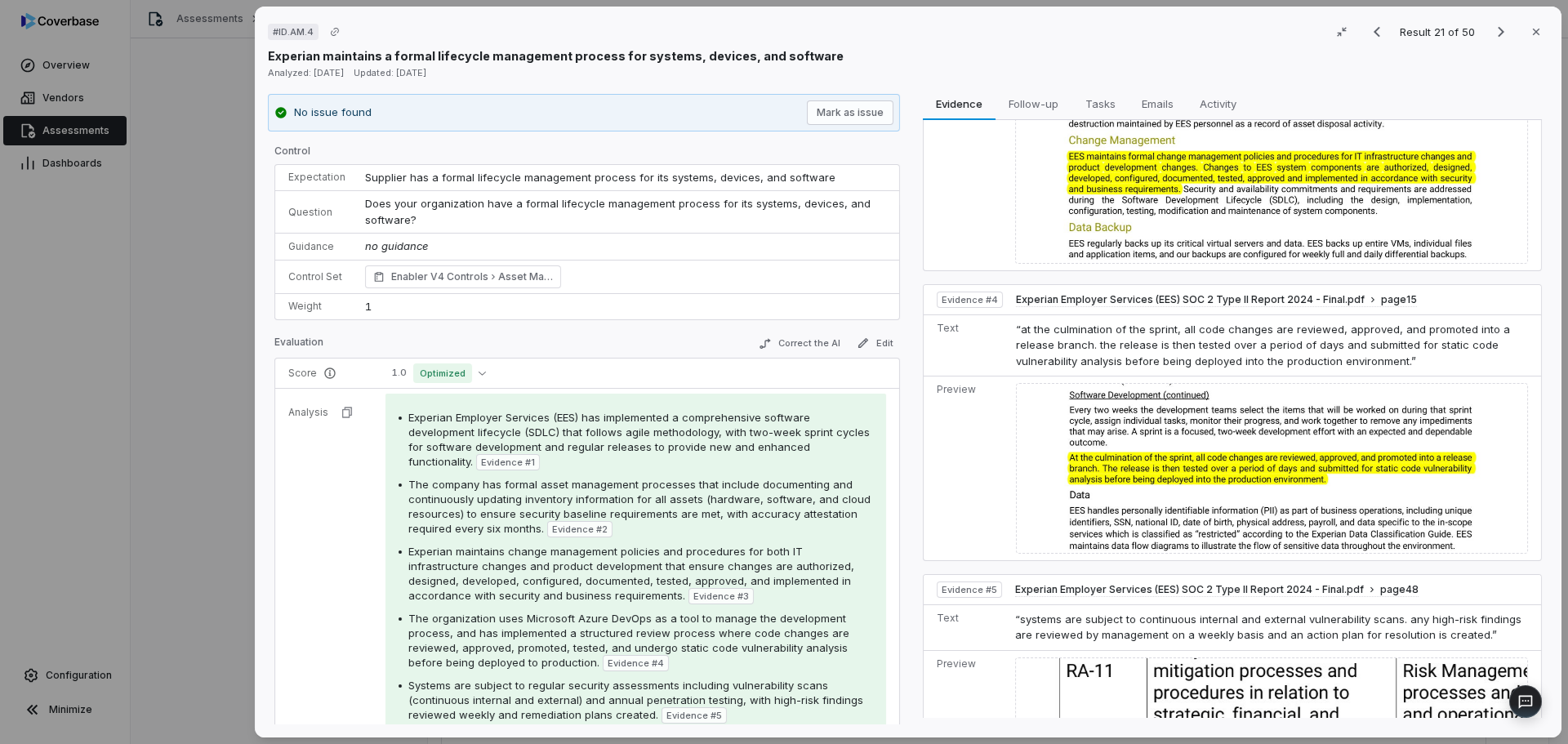
scroll to position [1061, 0]
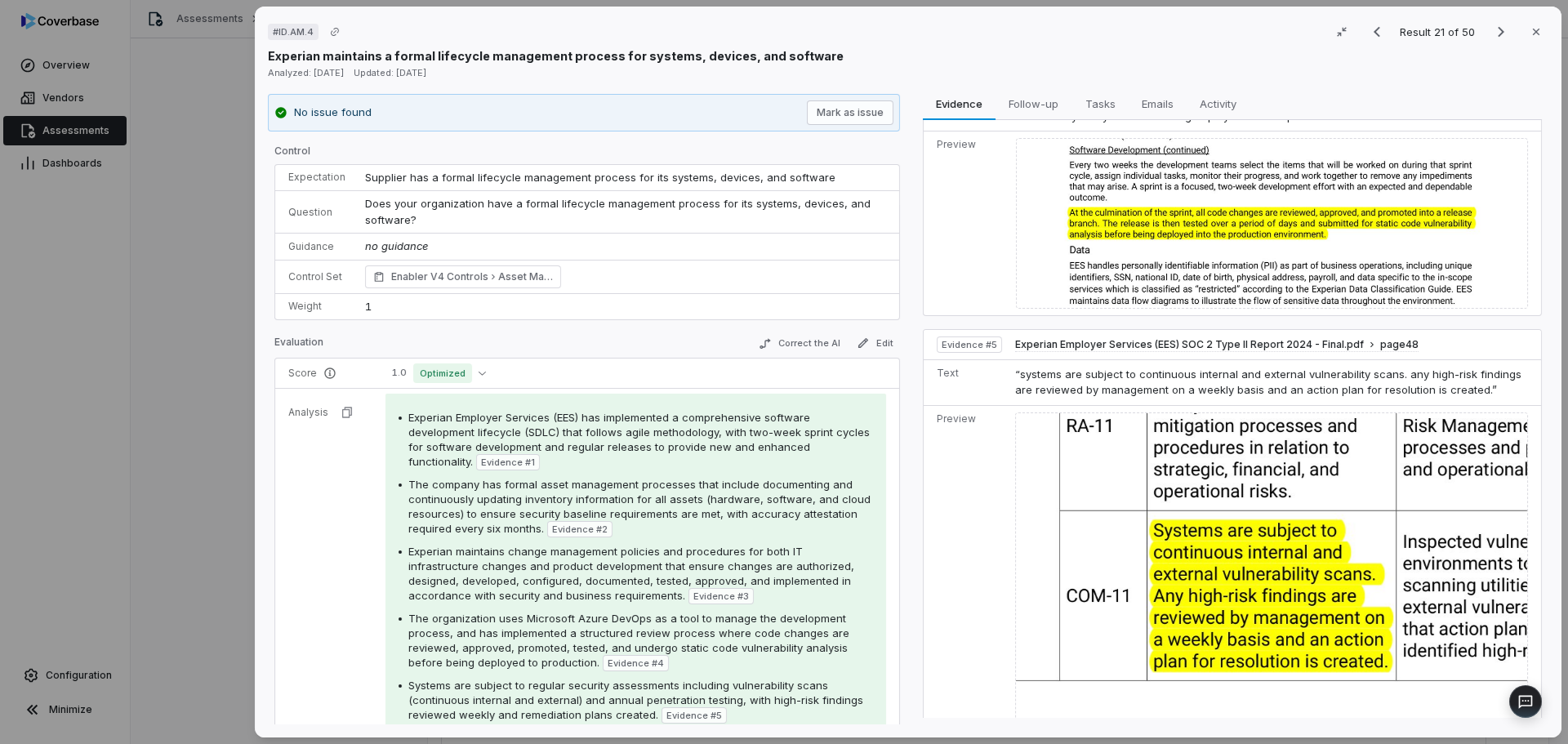
drag, startPoint x: 199, startPoint y: 527, endPoint x: 268, endPoint y: 519, distance: 69.5
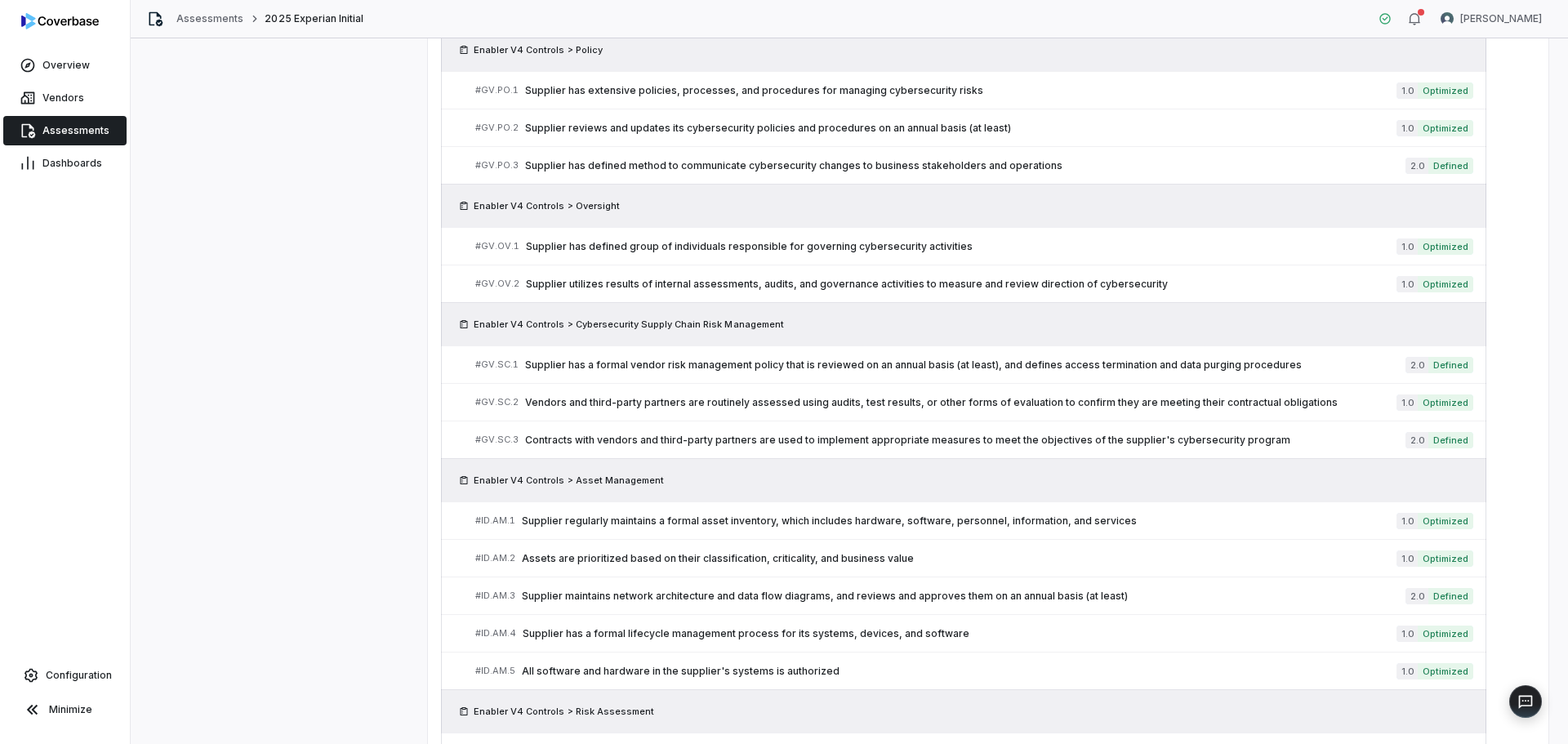
scroll to position [1306, 0]
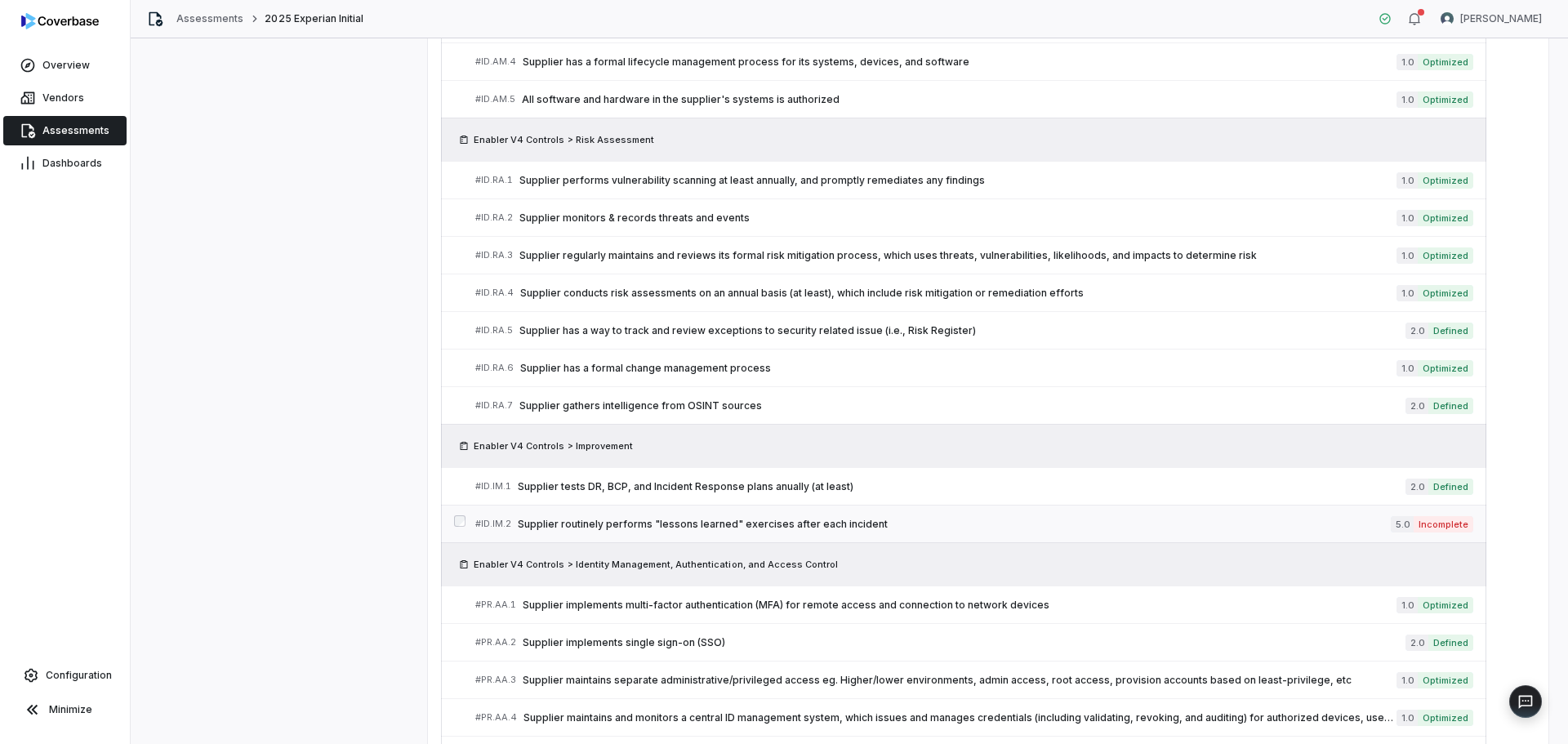
click at [759, 520] on span "Supplier routinely performs "lessons learned" exercises after each incident" at bounding box center [955, 524] width 873 height 13
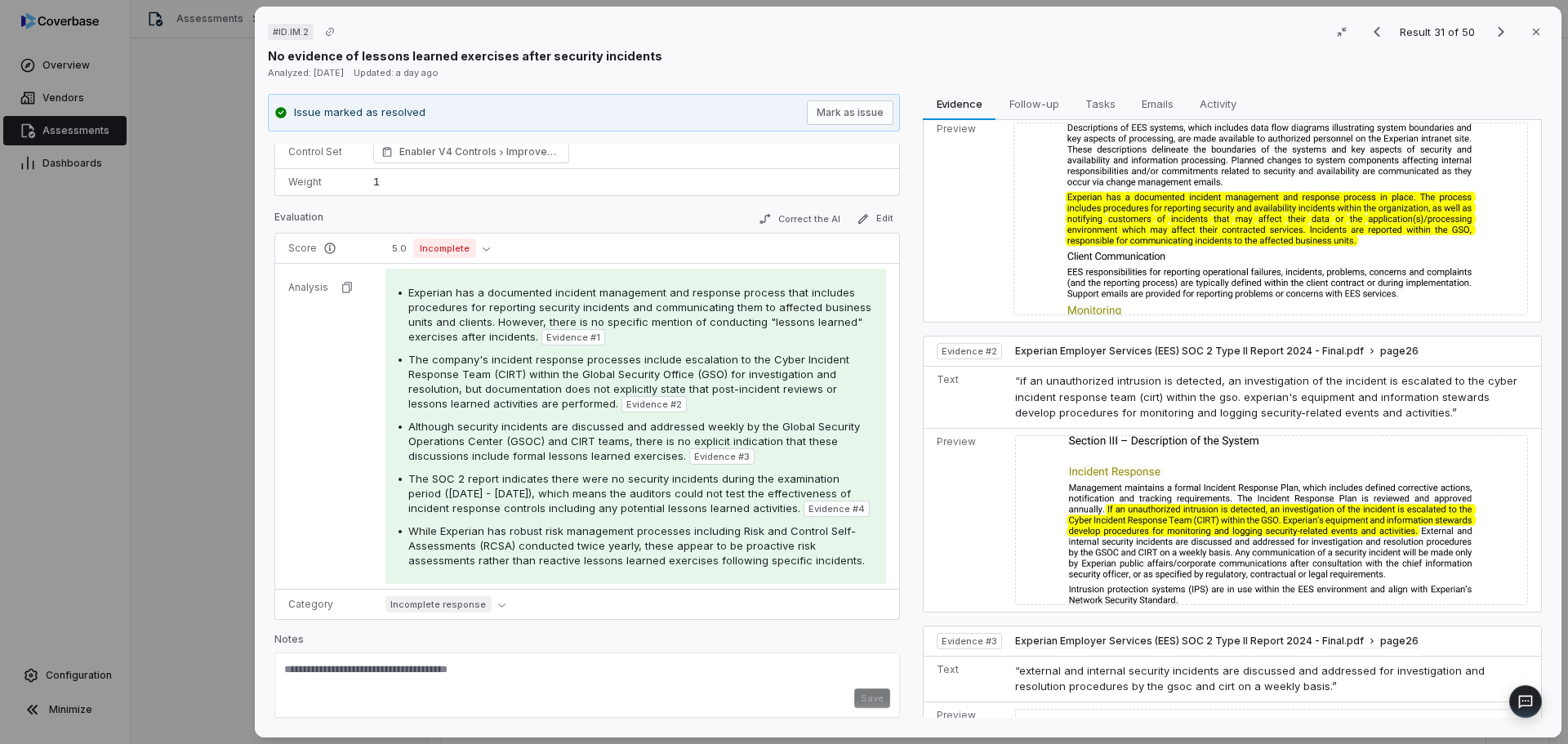
scroll to position [445, 0]
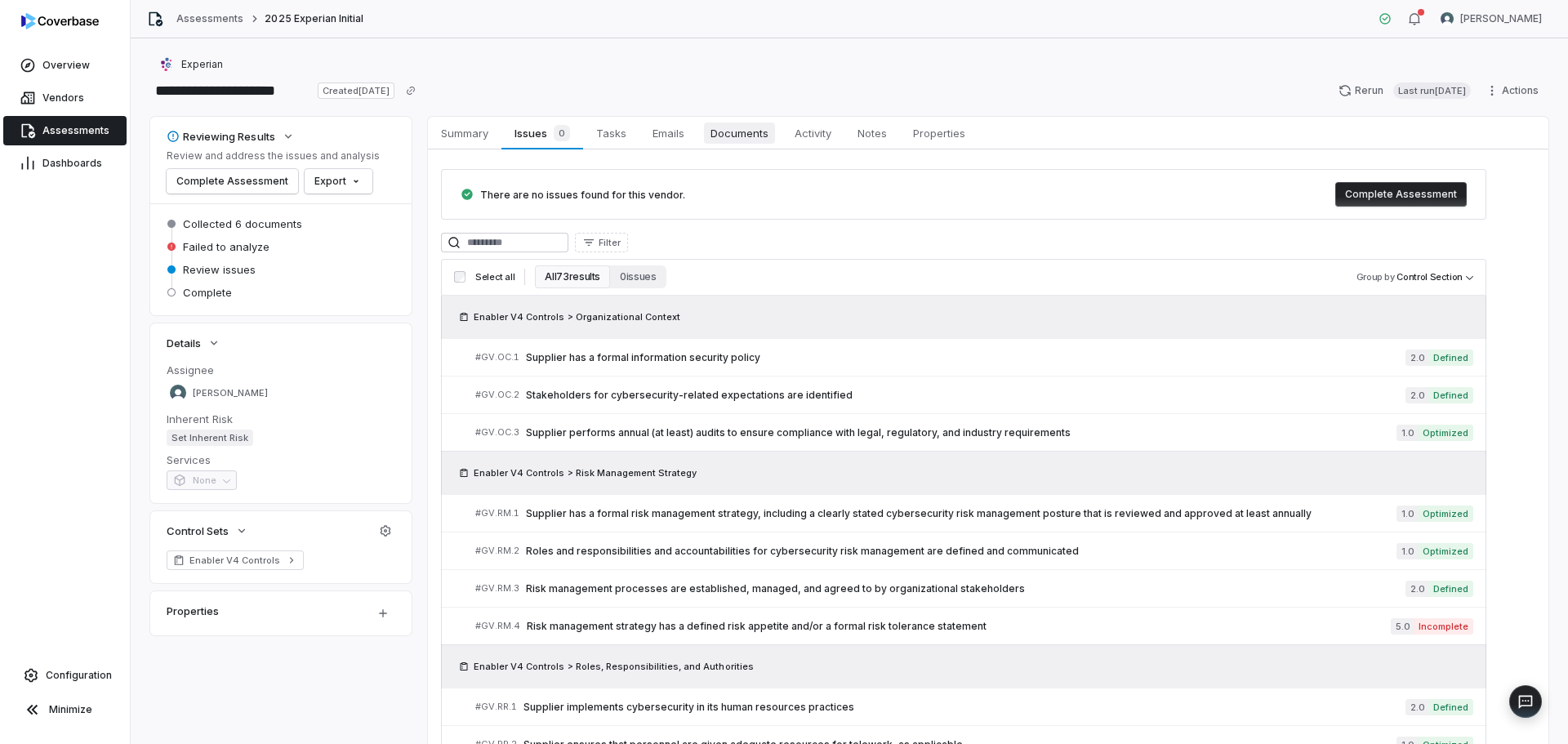
click at [735, 141] on span "Documents" at bounding box center [739, 133] width 71 height 22
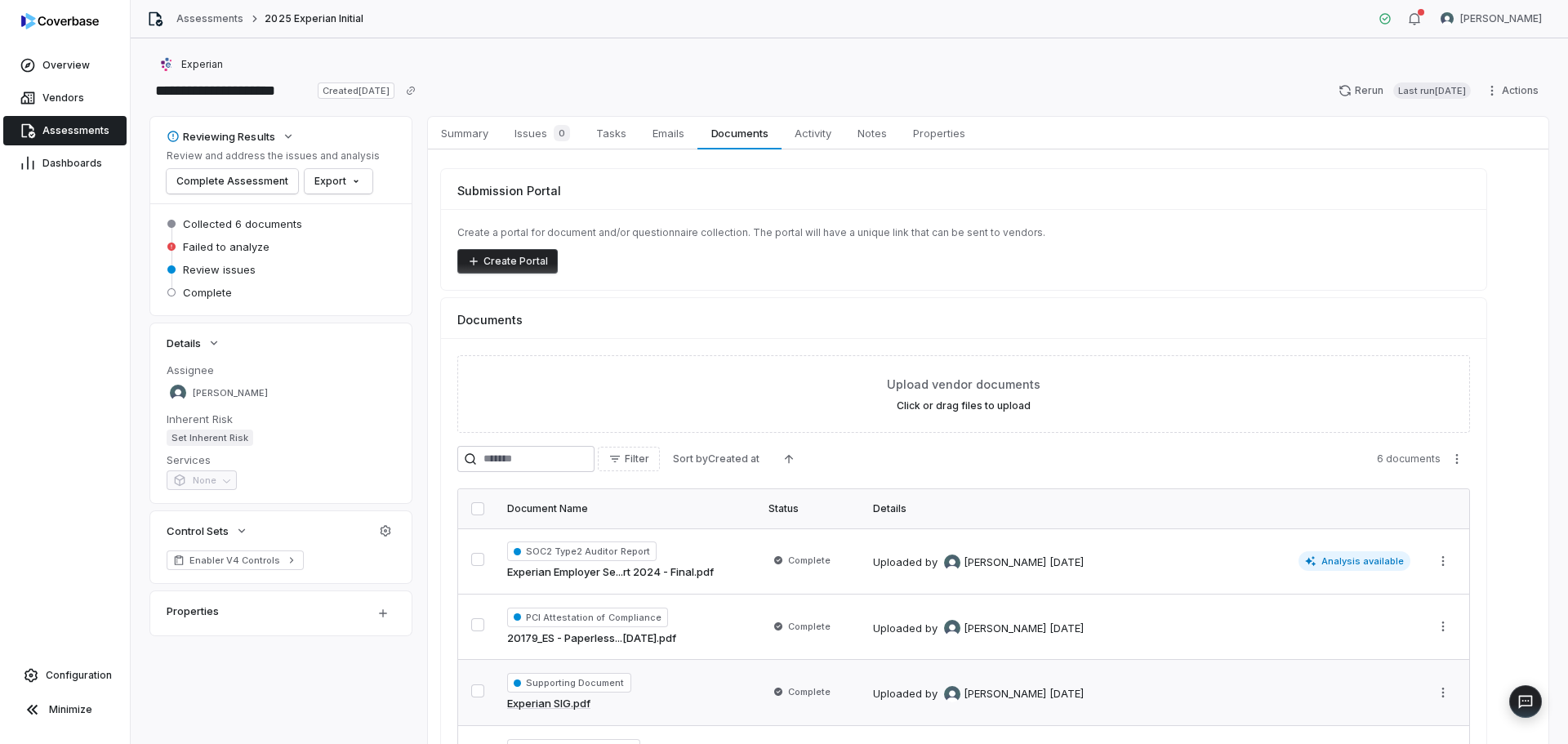
scroll to position [229, 0]
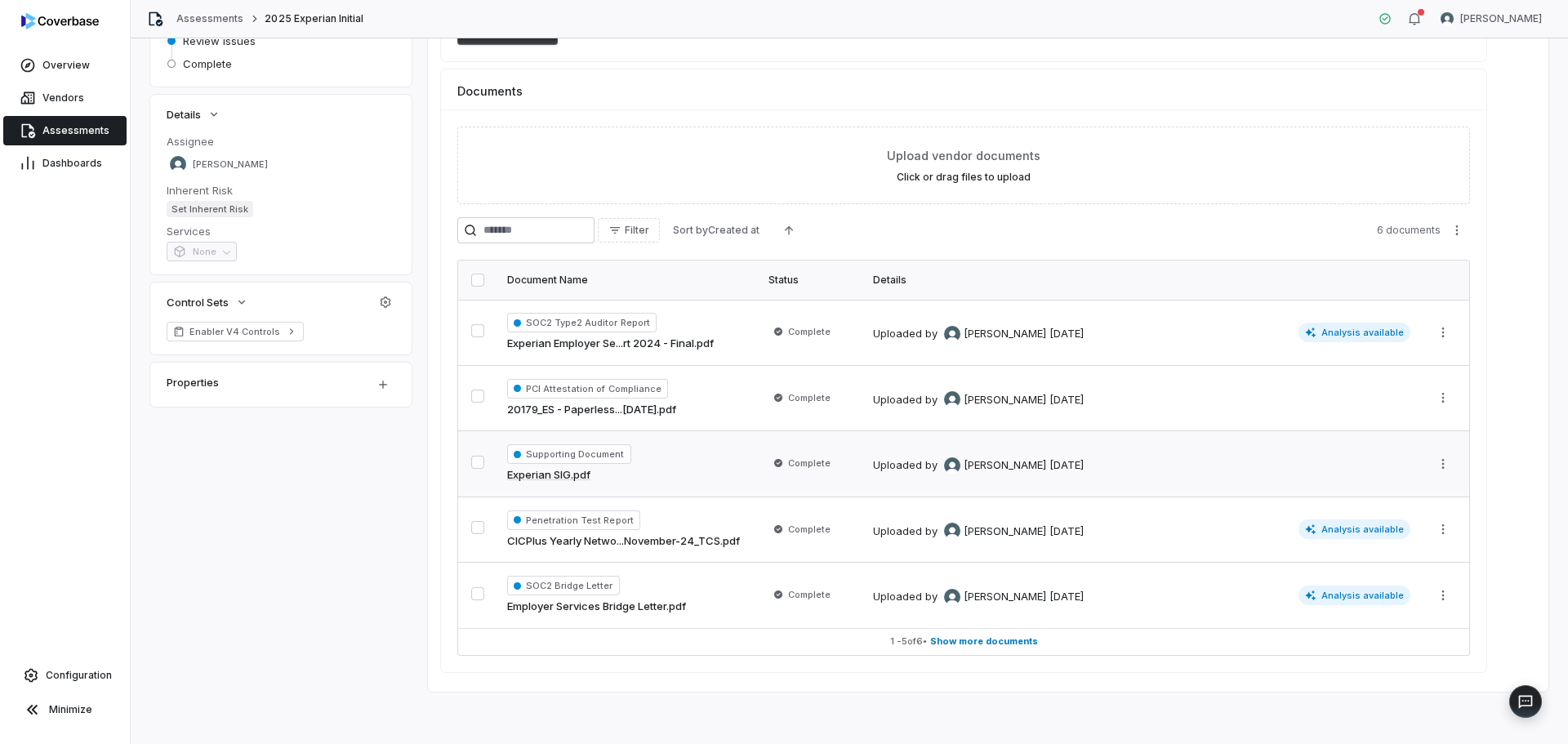
click at [554, 479] on link "Experian SIG.pdf" at bounding box center [548, 475] width 83 height 16
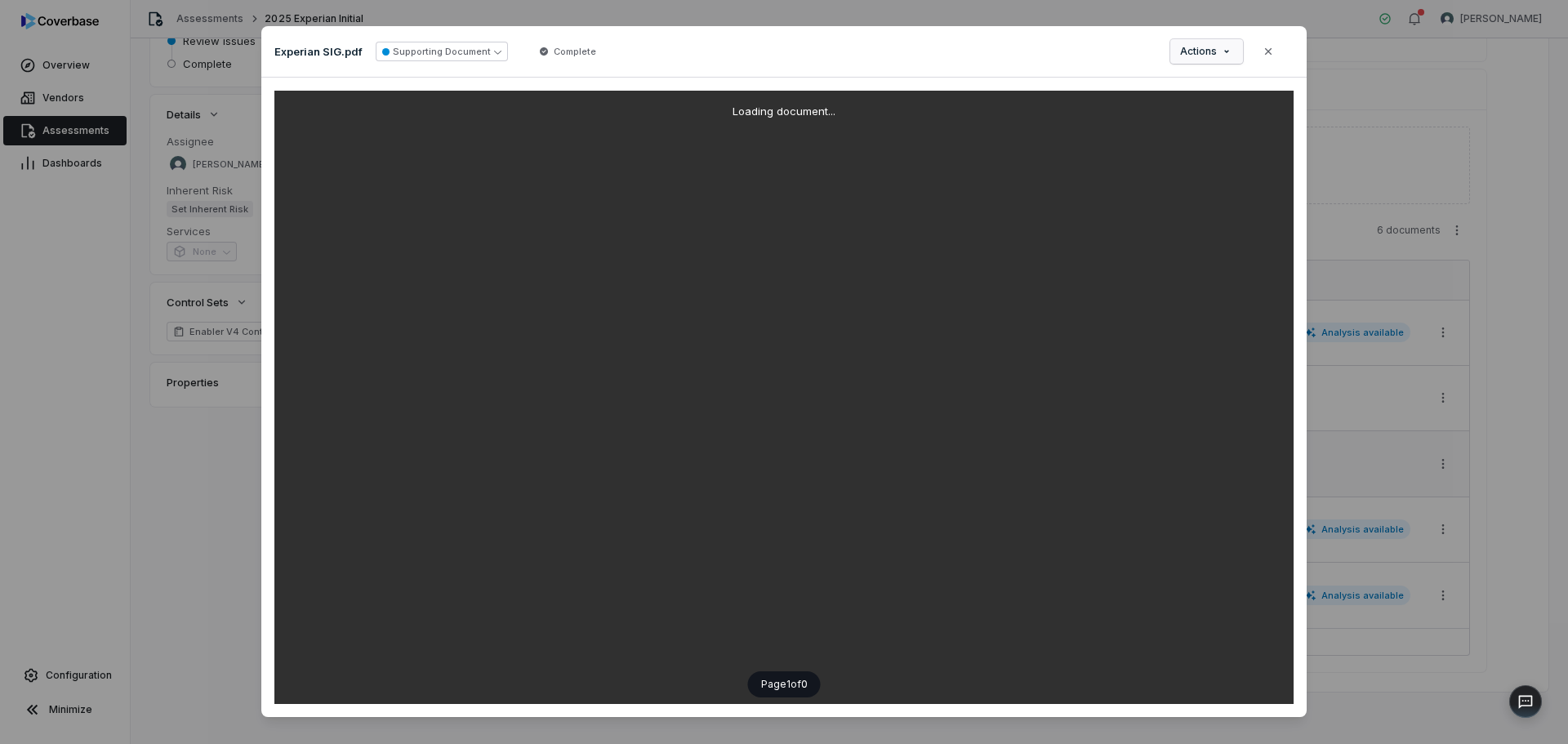
click at [1215, 49] on div "Document Preview Experian SIG.pdf Supporting Document Complete Actions Close Lo…" at bounding box center [784, 380] width 1568 height 761
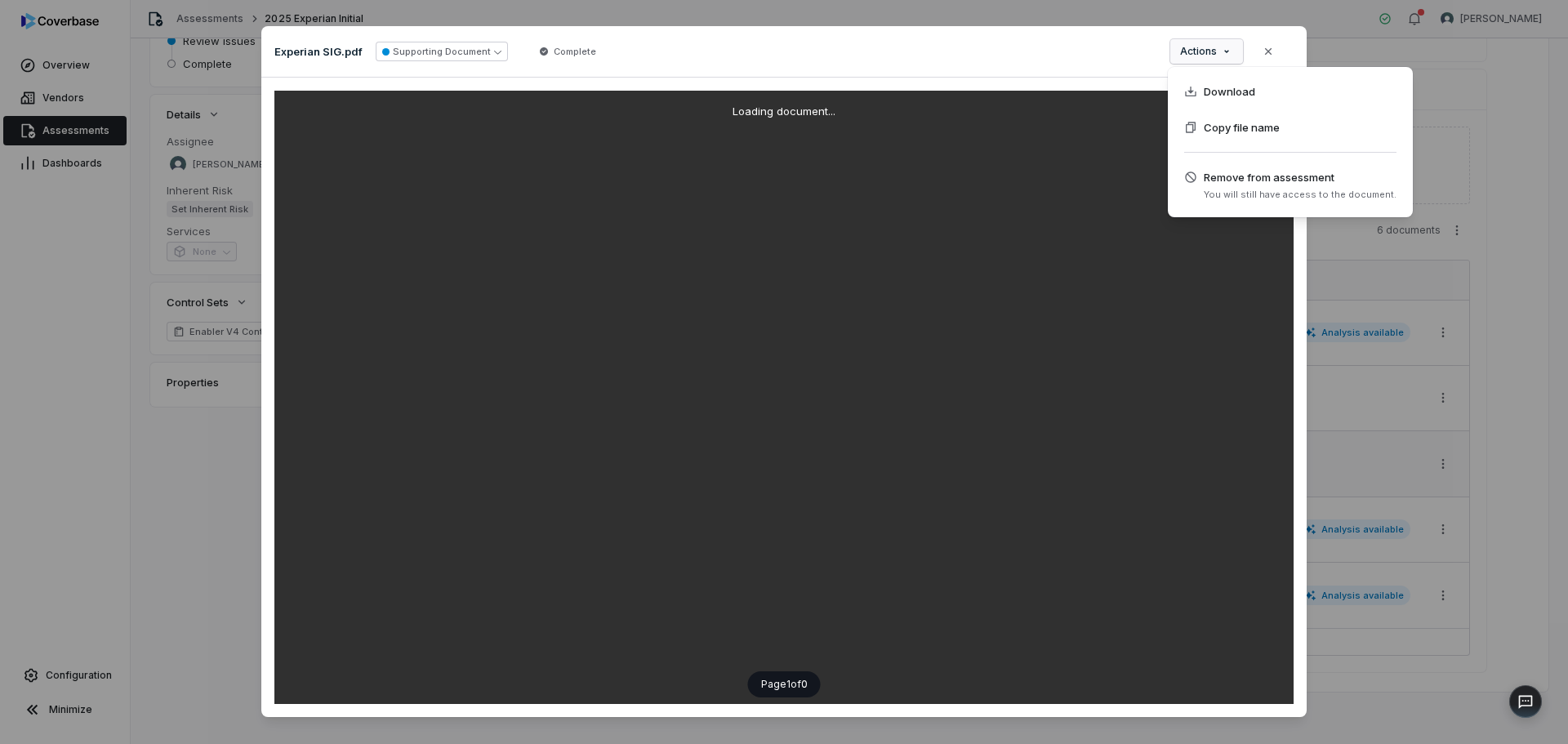
click at [1059, 43] on div "Document Preview Experian SIG.pdf Supporting Document Complete Actions Close Lo…" at bounding box center [784, 380] width 1568 height 761
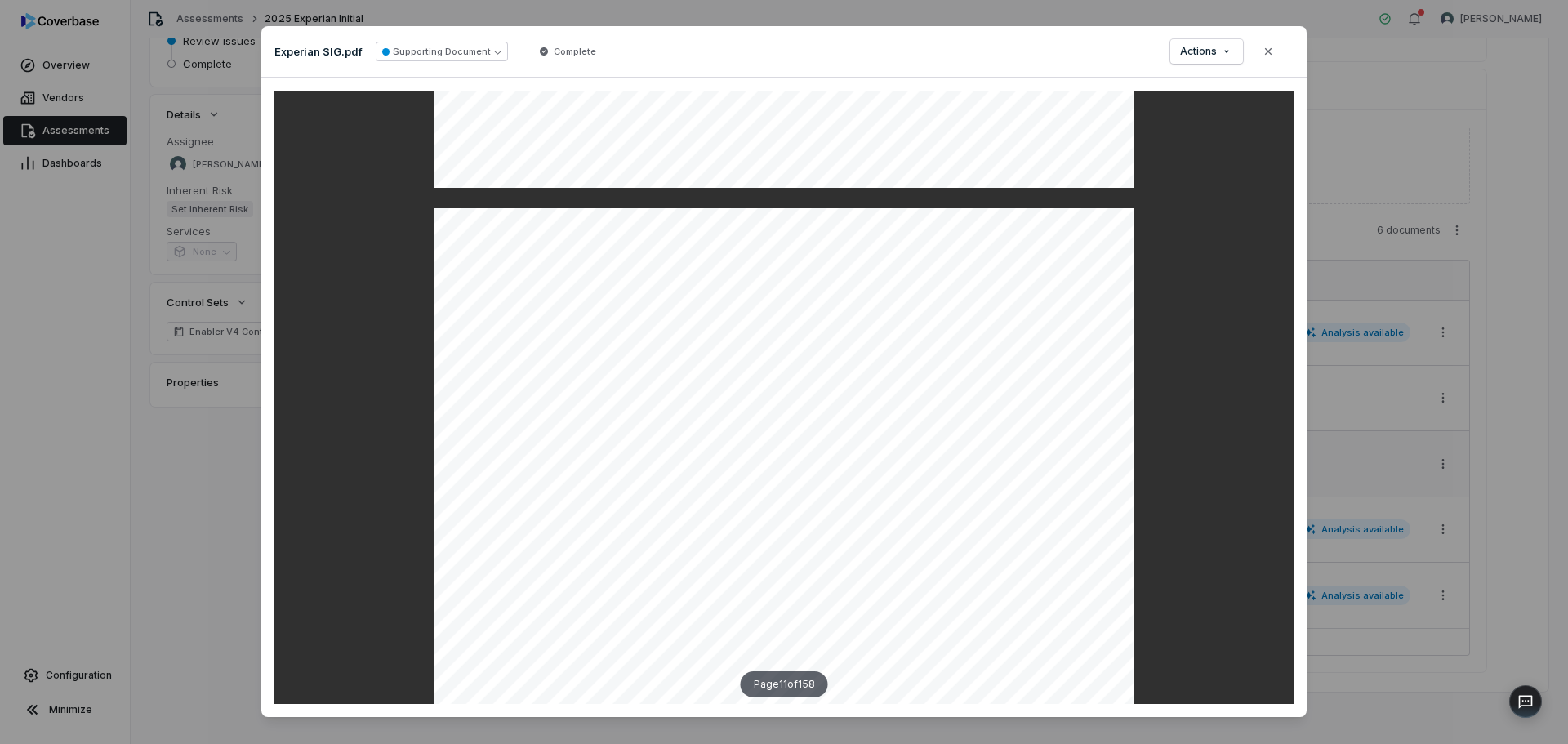
scroll to position [9959, 0]
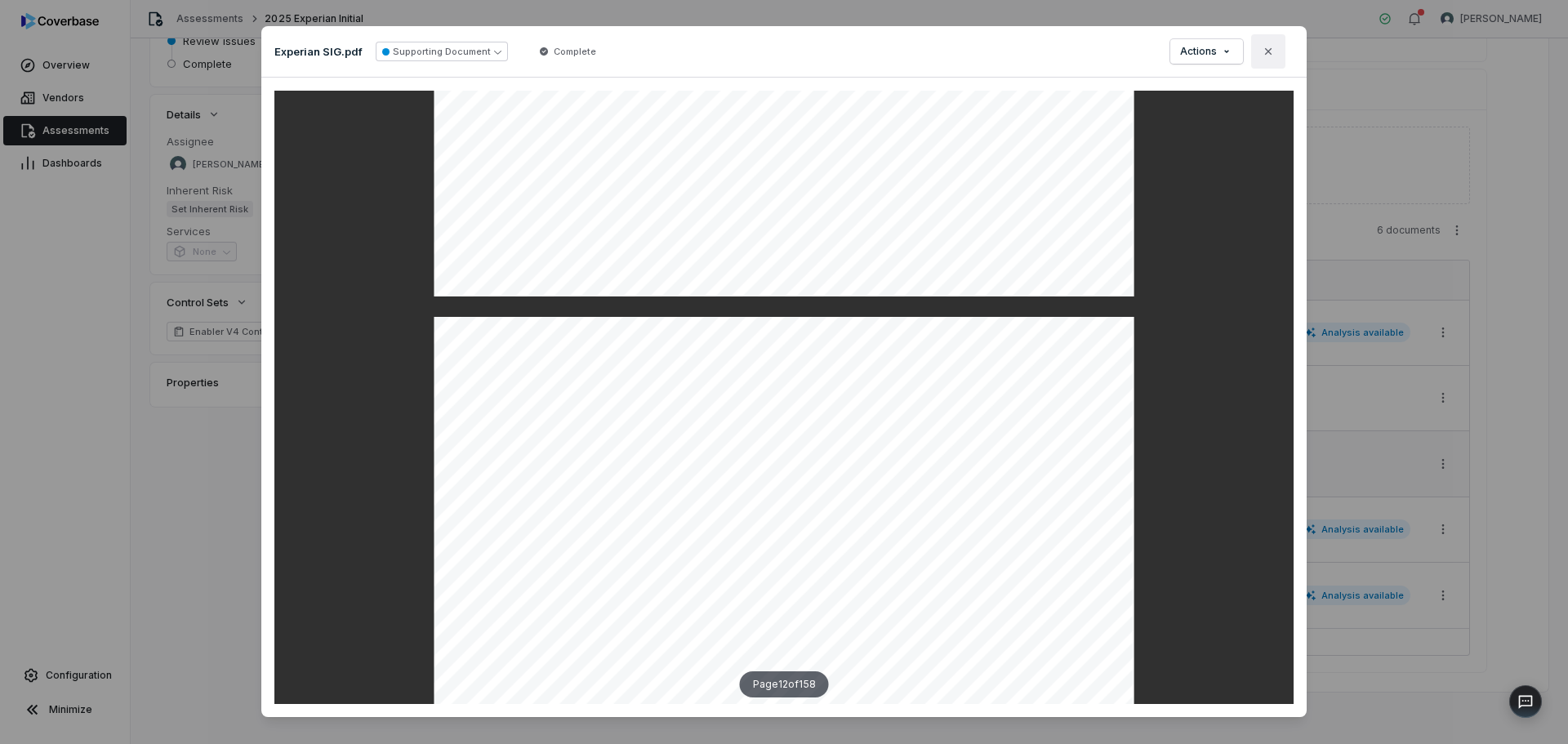
click at [1254, 51] on button "Close" at bounding box center [1268, 52] width 35 height 35
